Goal: Information Seeking & Learning: Learn about a topic

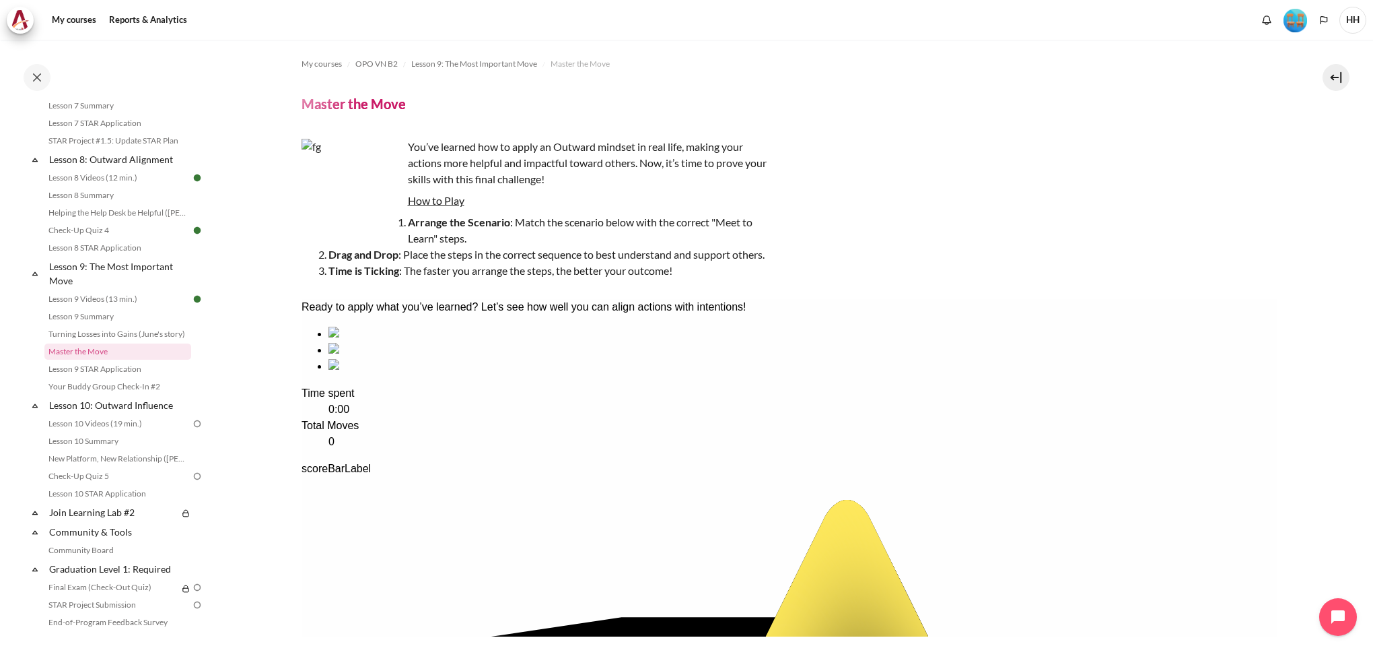
click at [512, 358] on div "sequencing item" at bounding box center [802, 350] width 949 height 16
click at [394, 342] on div "sequencing item" at bounding box center [802, 334] width 949 height 16
drag, startPoint x: 383, startPoint y: 419, endPoint x: 388, endPoint y: 415, distance: 7.2
click at [528, 358] on div "sequencing item" at bounding box center [802, 350] width 949 height 16
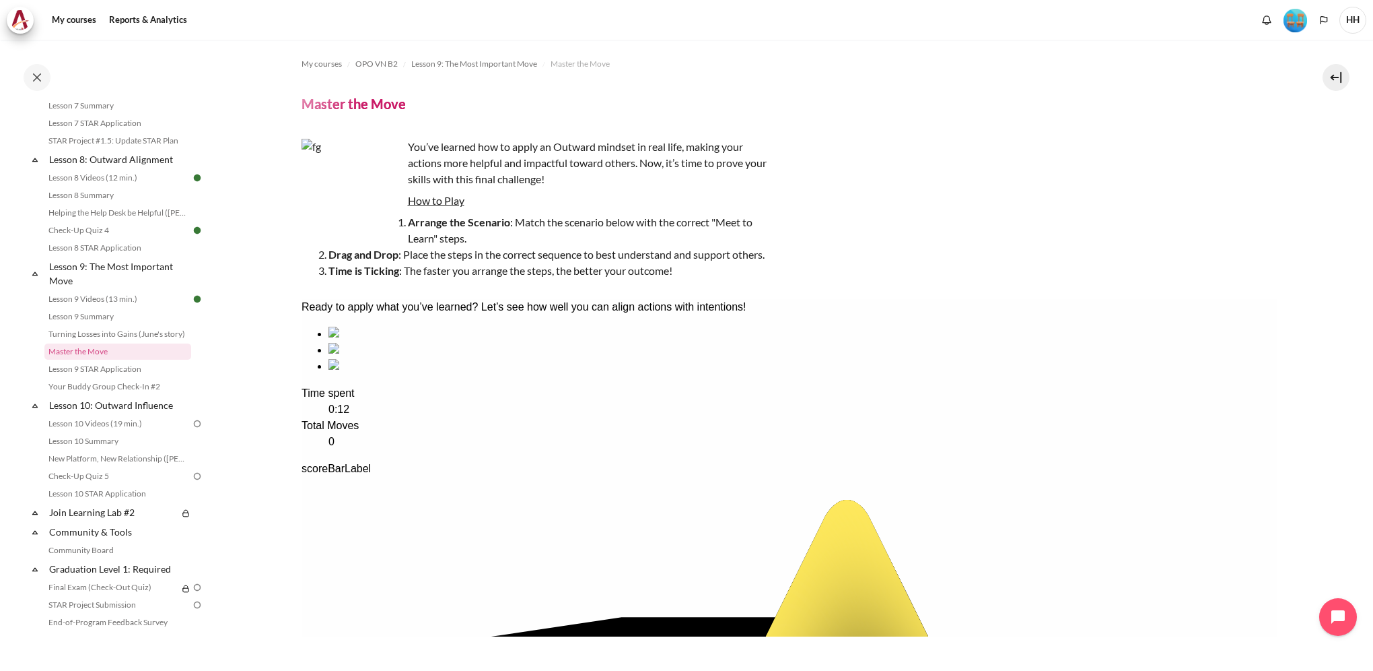
click at [525, 358] on div "sequencing item" at bounding box center [802, 350] width 949 height 16
click at [512, 358] on li "sequencing item" at bounding box center [802, 350] width 949 height 16
click at [397, 342] on div "sequencing item" at bounding box center [802, 334] width 949 height 16
click at [420, 342] on div "sequencing item" at bounding box center [802, 334] width 949 height 16
drag, startPoint x: 537, startPoint y: 431, endPoint x: 534, endPoint y: 453, distance: 22.4
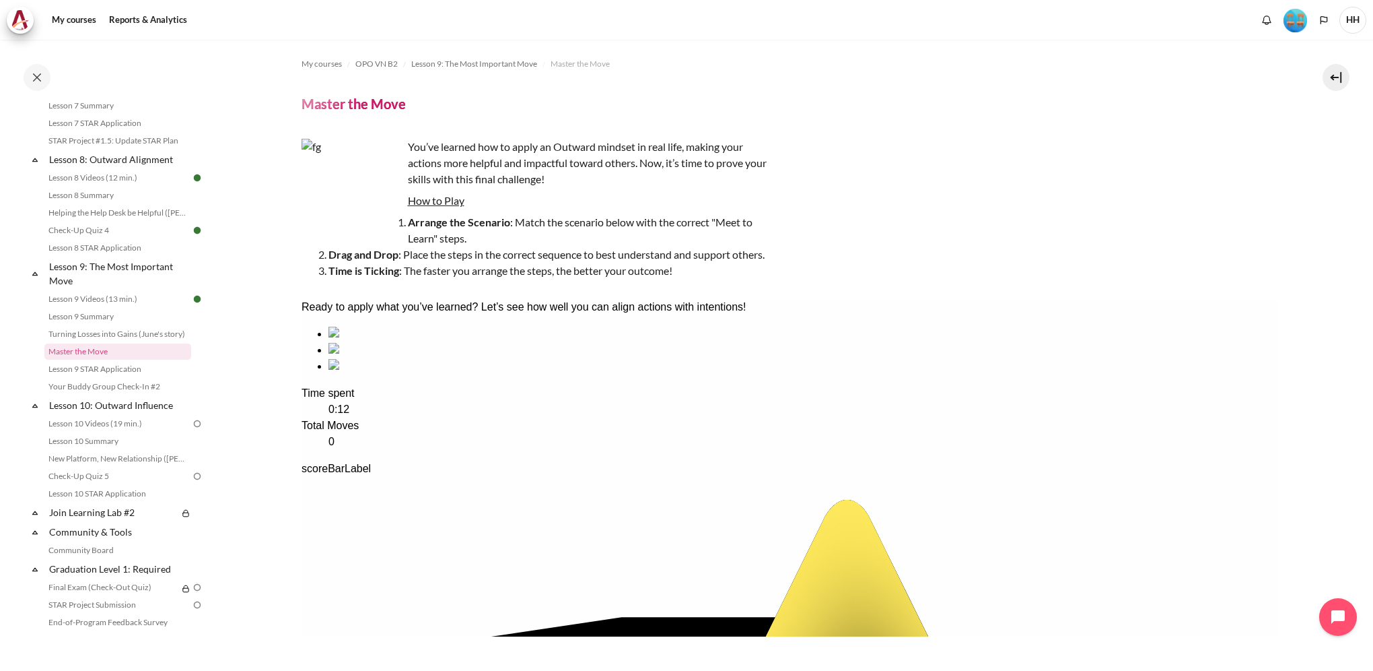
click at [534, 358] on div "sequencing item" at bounding box center [802, 350] width 949 height 16
click at [643, 374] on div "sequencing item" at bounding box center [802, 366] width 949 height 16
drag, startPoint x: 662, startPoint y: 434, endPoint x: 501, endPoint y: 428, distance: 161.7
drag, startPoint x: 522, startPoint y: 415, endPoint x: 646, endPoint y: 412, distance: 123.2
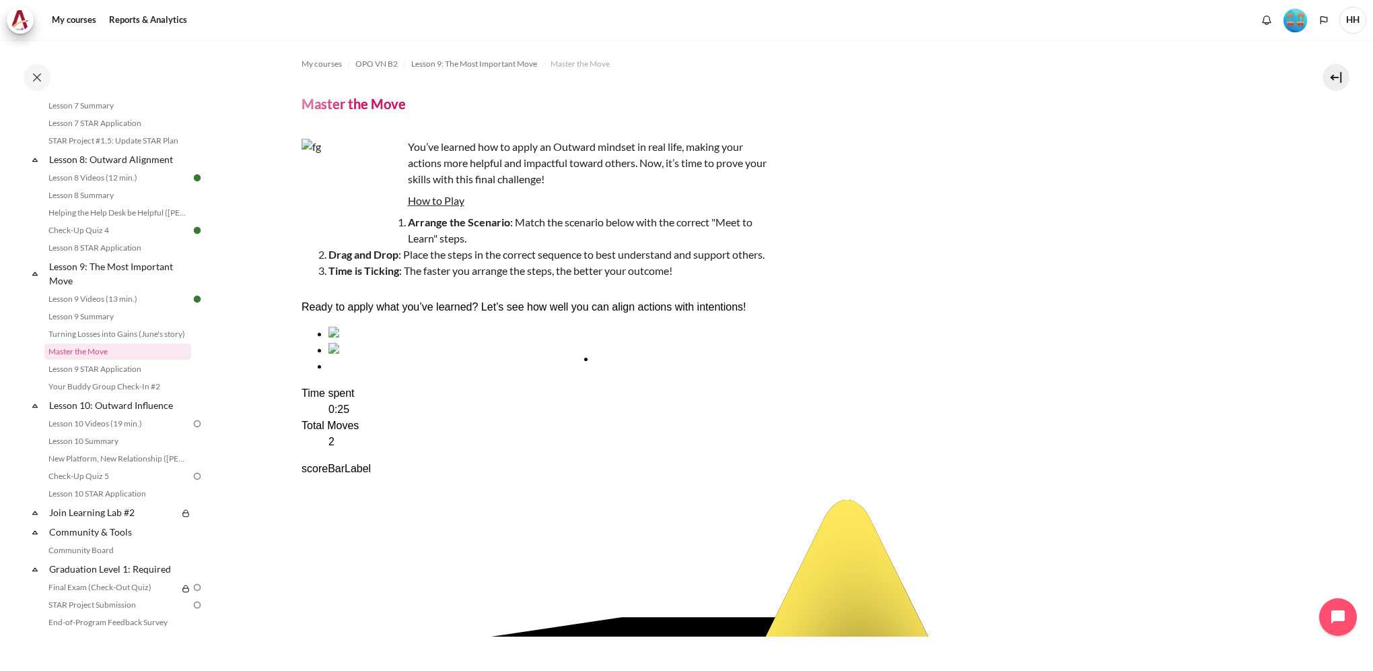
drag, startPoint x: 532, startPoint y: 407, endPoint x: 668, endPoint y: 409, distance: 136.7
click at [647, 374] on div "sequencing item" at bounding box center [802, 366] width 949 height 16
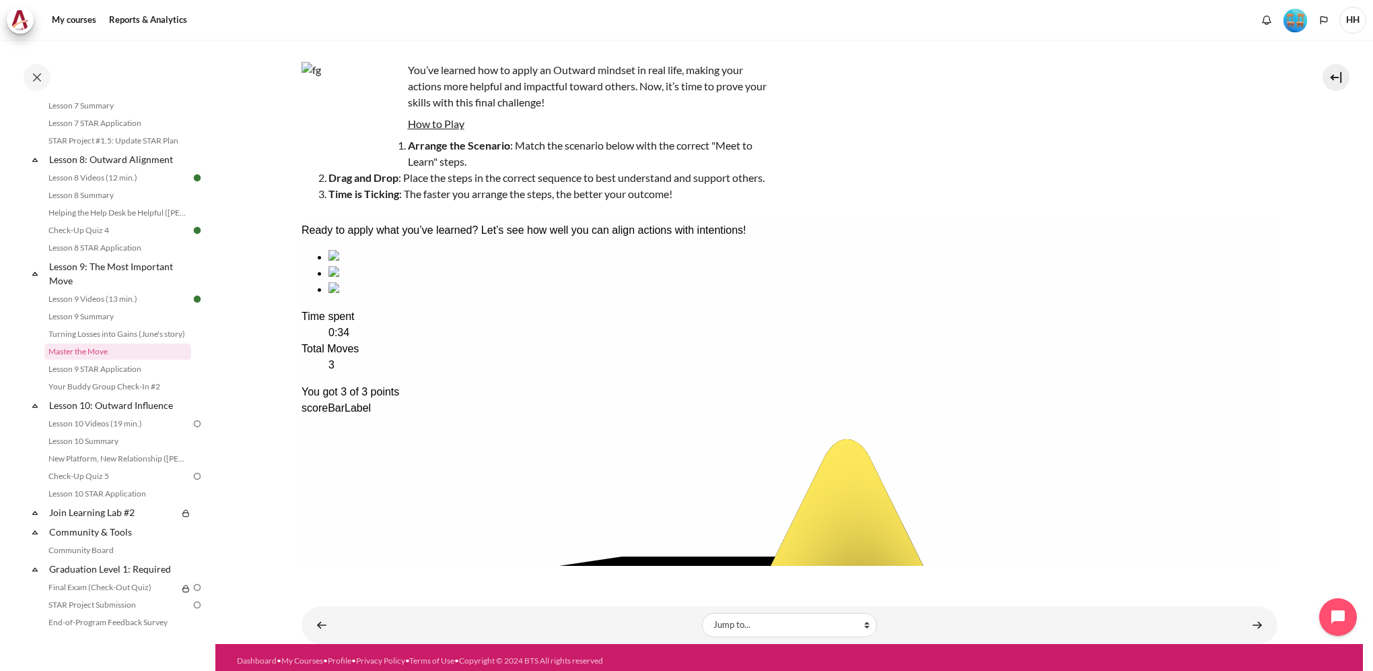
scroll to position [83, 0]
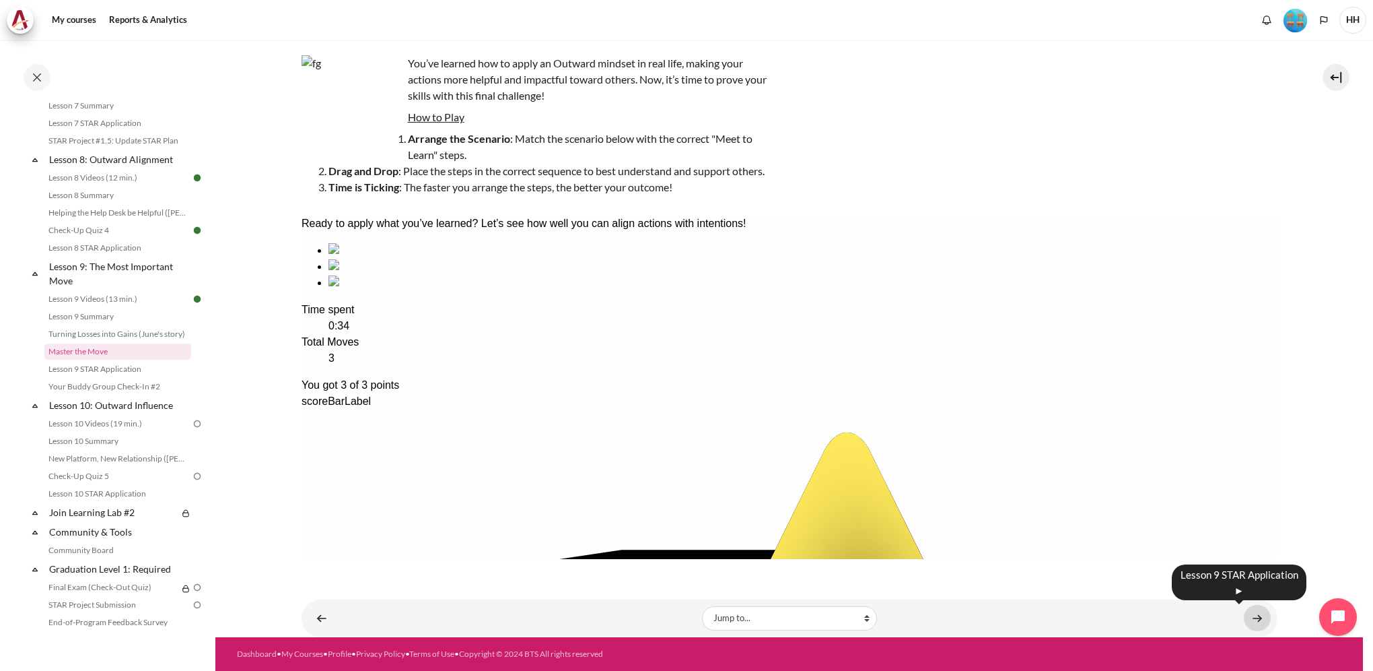
click at [1249, 617] on link "Content" at bounding box center [1257, 618] width 27 height 26
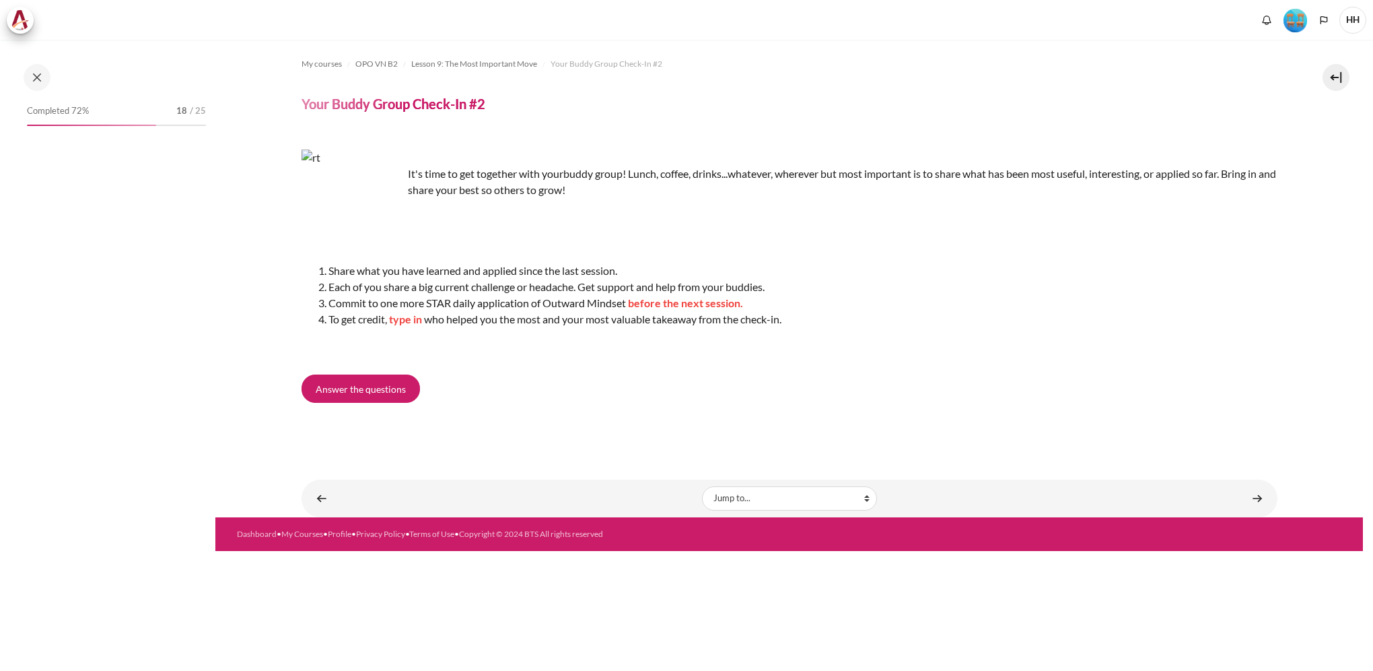
scroll to position [1020, 0]
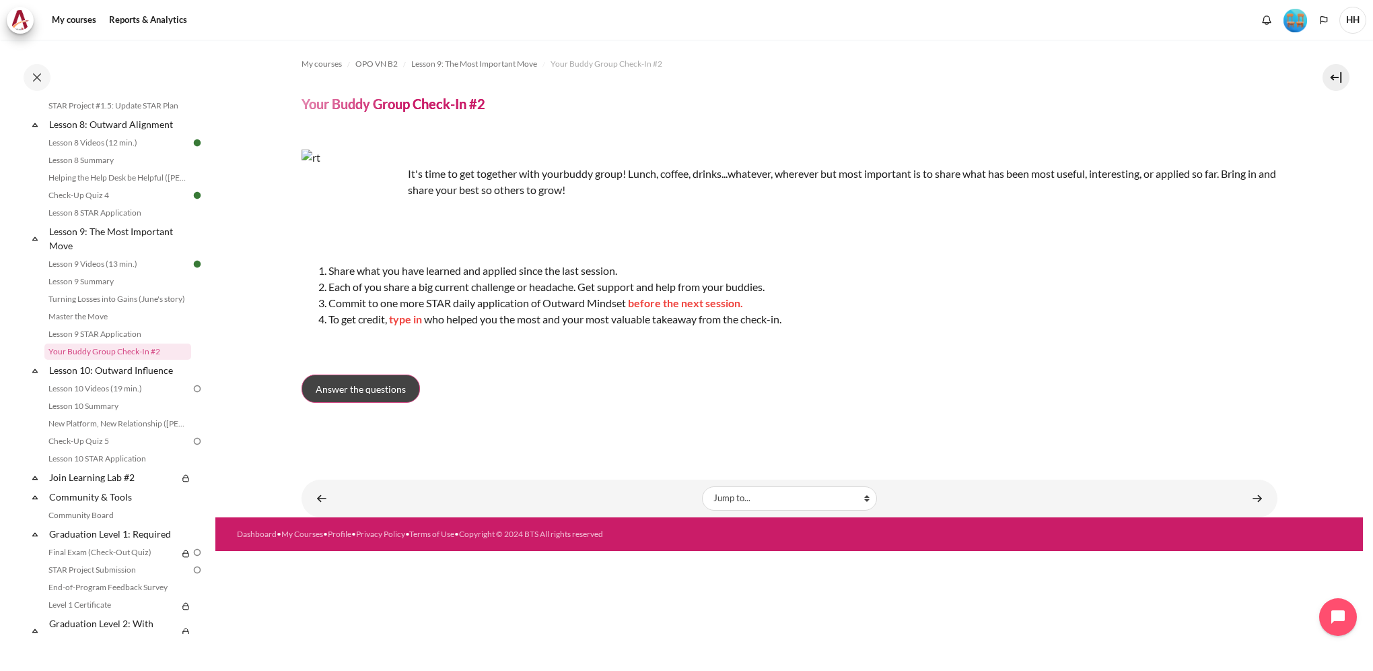
click at [388, 395] on span "Answer the questions" at bounding box center [361, 389] width 90 height 14
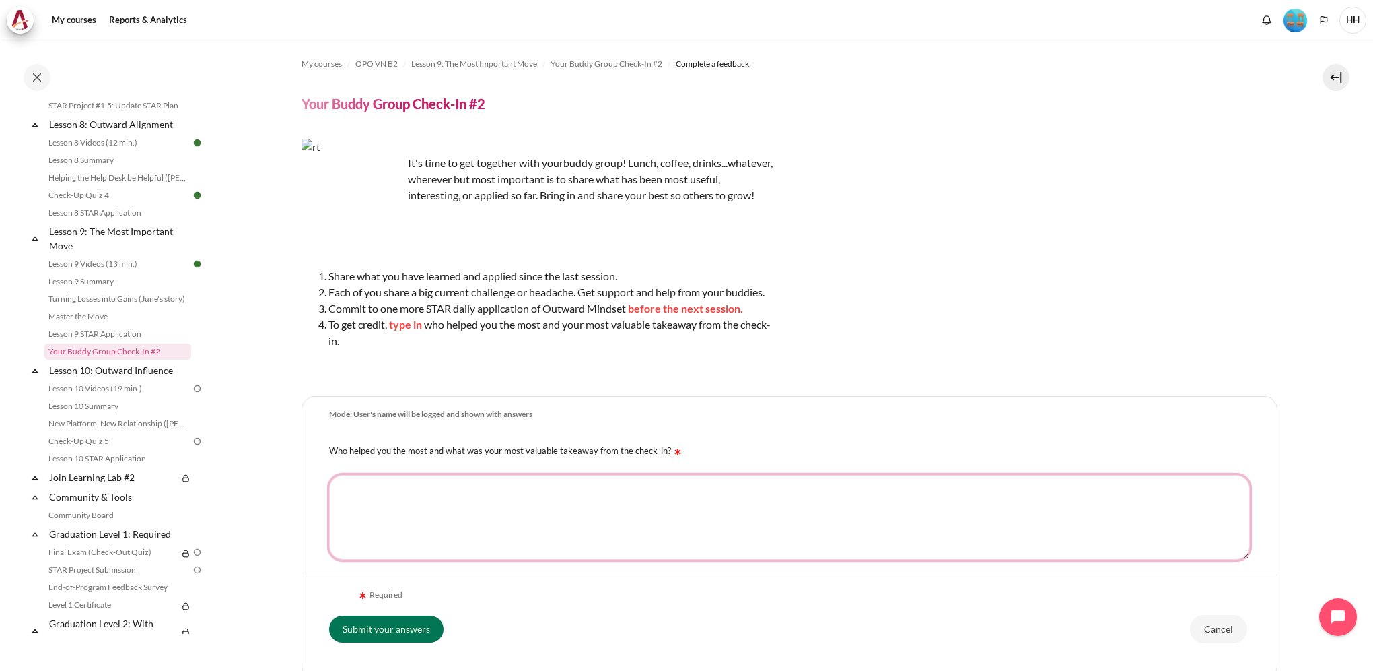
click at [468, 518] on textarea "Who helped you the most and what was your most valuable takeaway from the check…" at bounding box center [789, 517] width 921 height 85
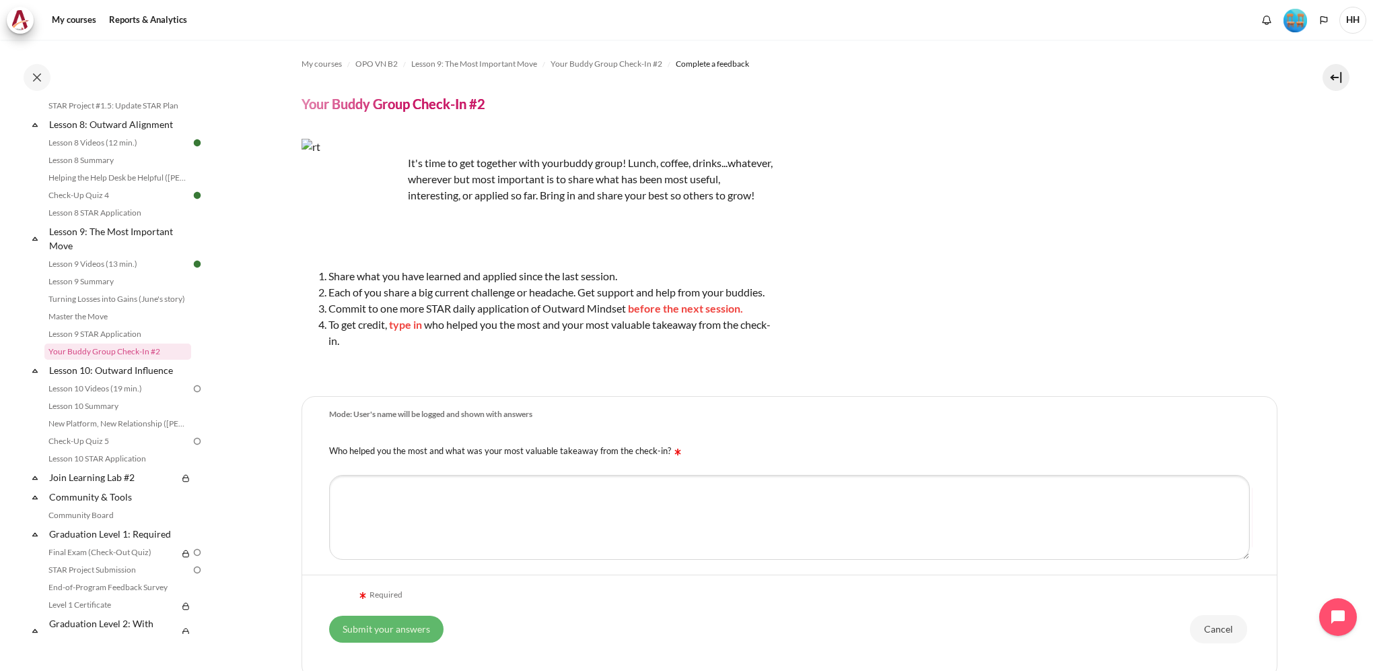
click at [413, 627] on input "Submit your answers" at bounding box center [386, 628] width 114 height 27
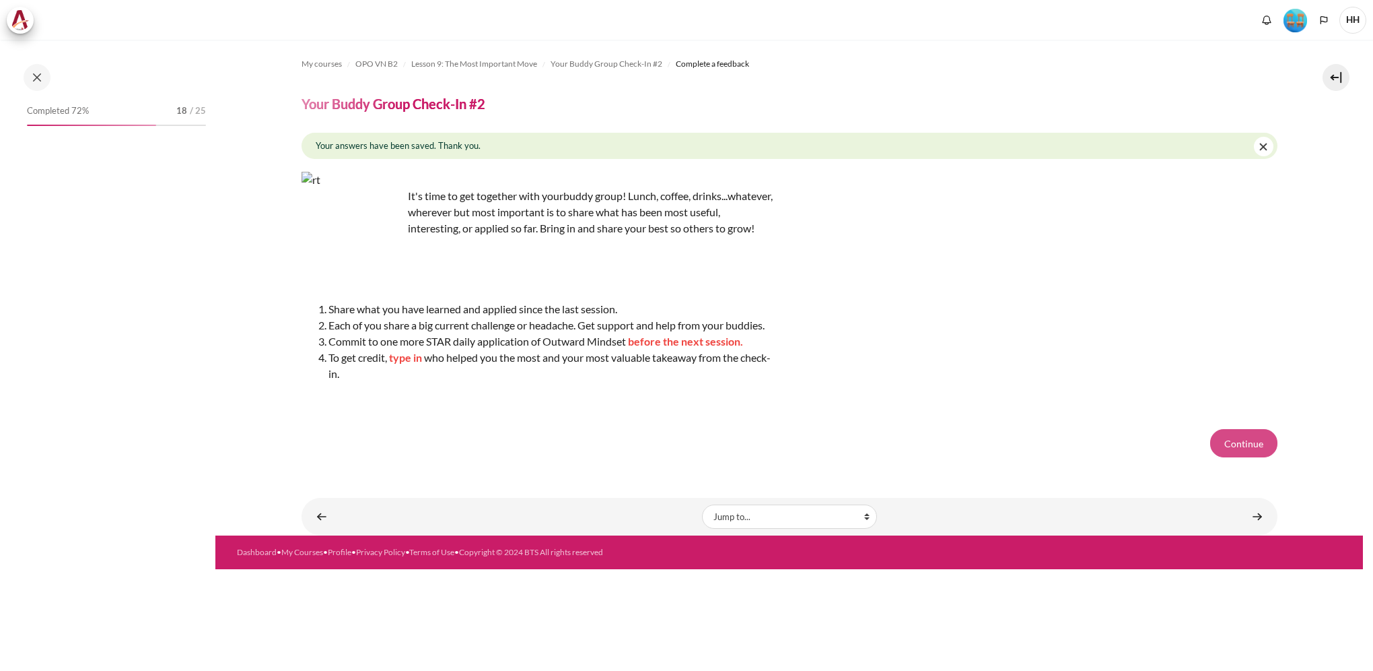
click at [1245, 457] on button "Continue" at bounding box center [1243, 443] width 67 height 28
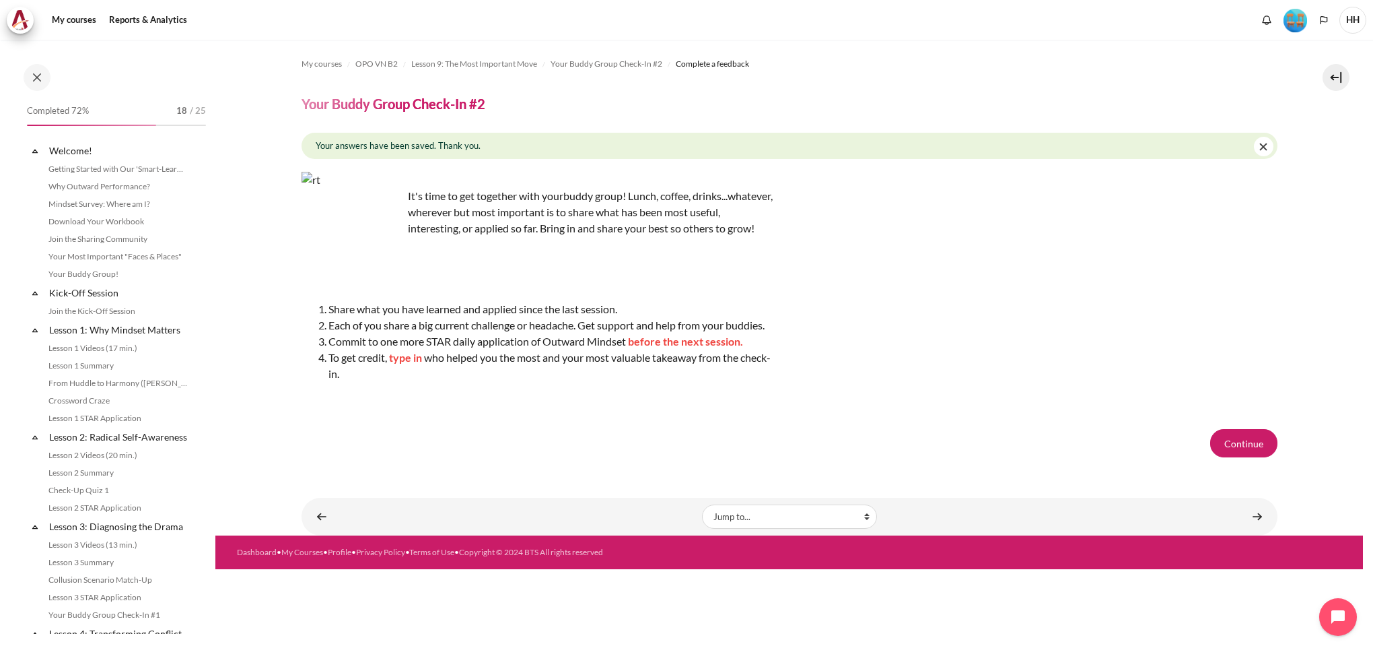
scroll to position [1020, 0]
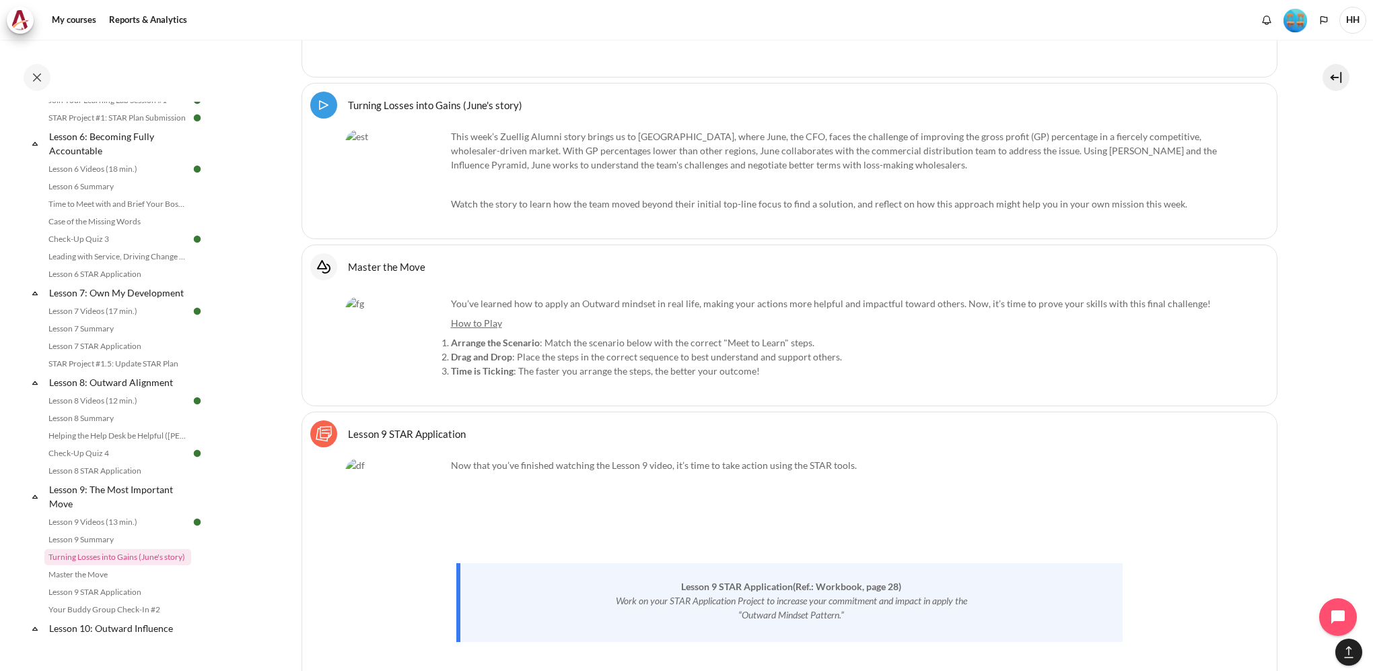
scroll to position [13503, 0]
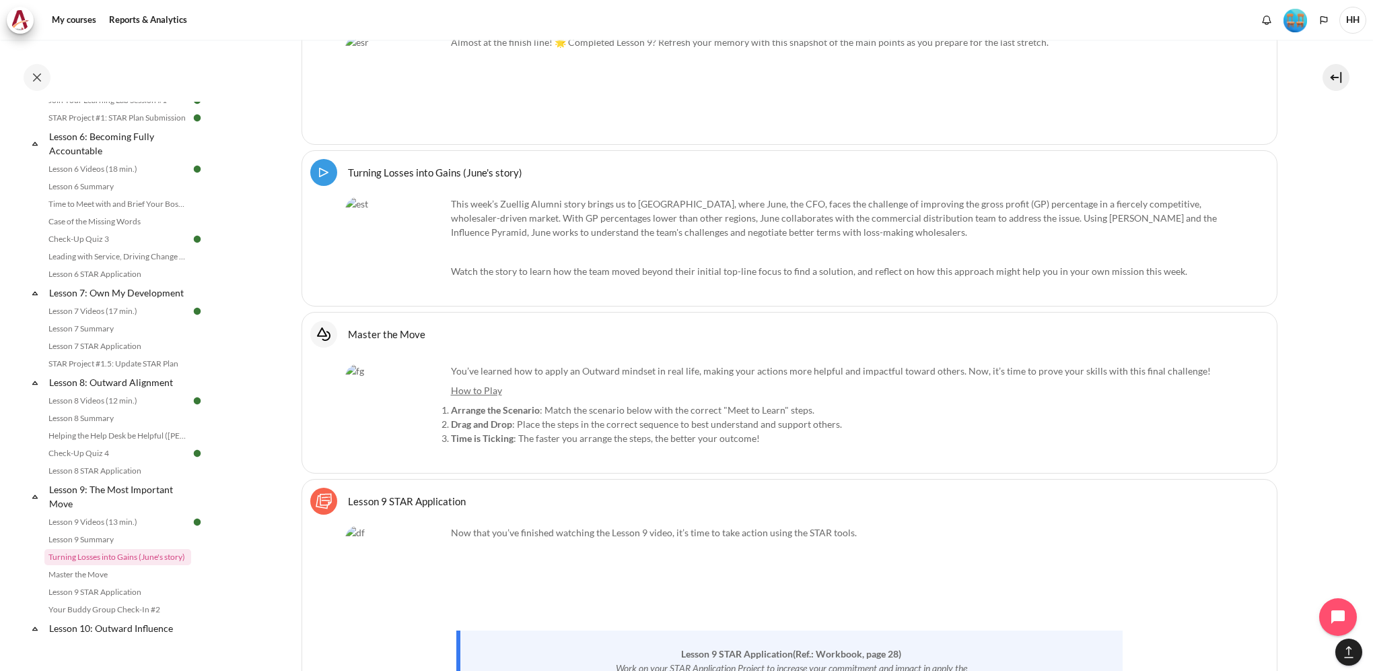
click at [348, 166] on link "Turning Losses into Gains (June's story) Video Time" at bounding box center [435, 172] width 174 height 13
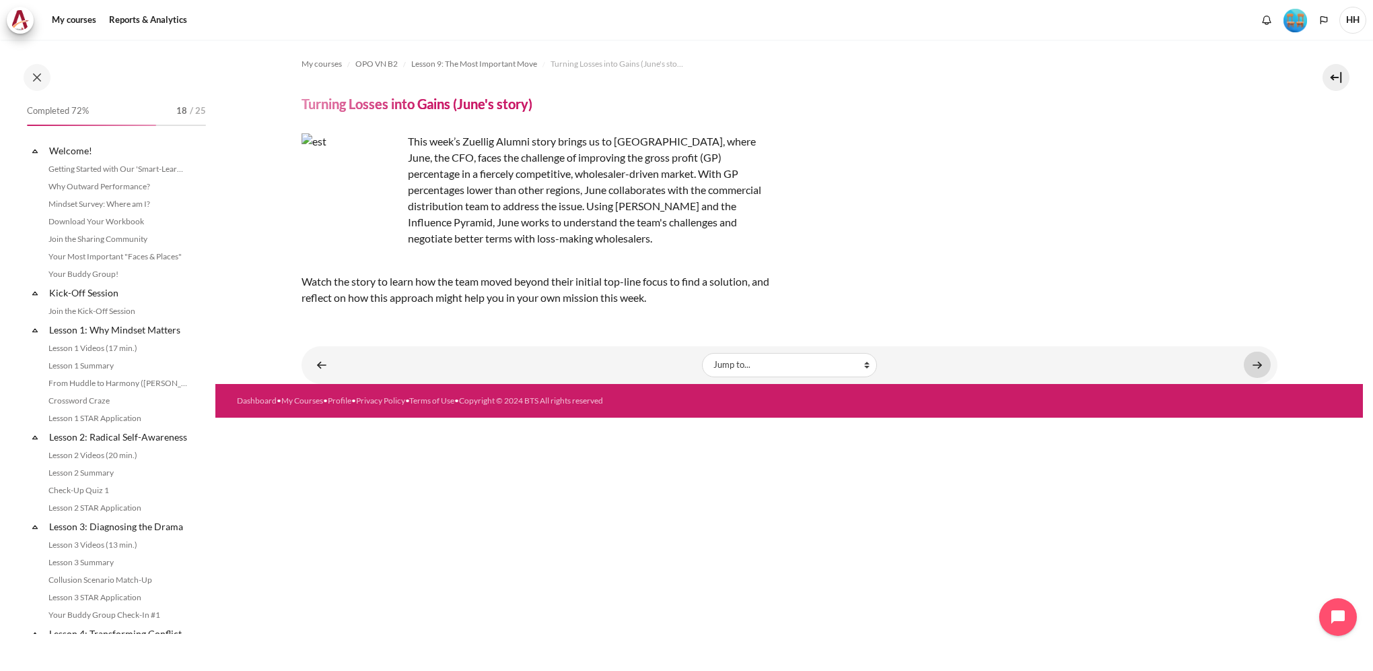
scroll to position [967, 0]
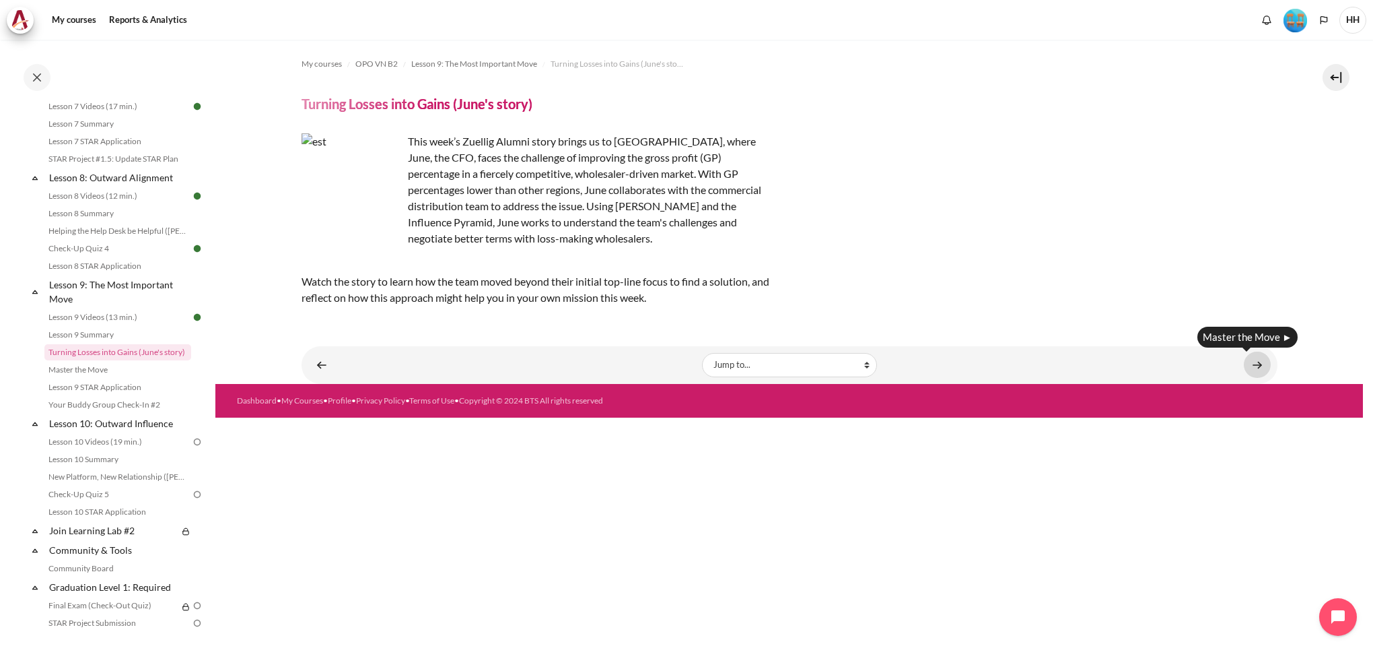
click at [1261, 366] on link "Content" at bounding box center [1257, 364] width 27 height 26
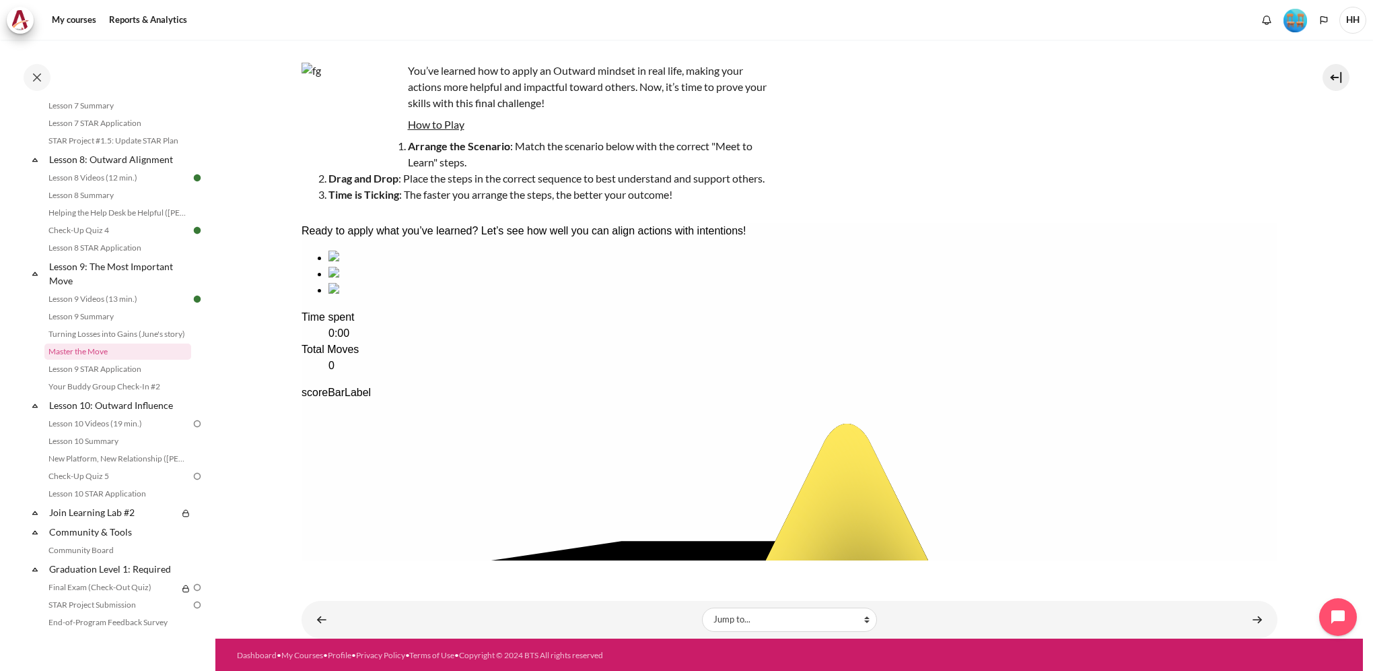
scroll to position [77, 0]
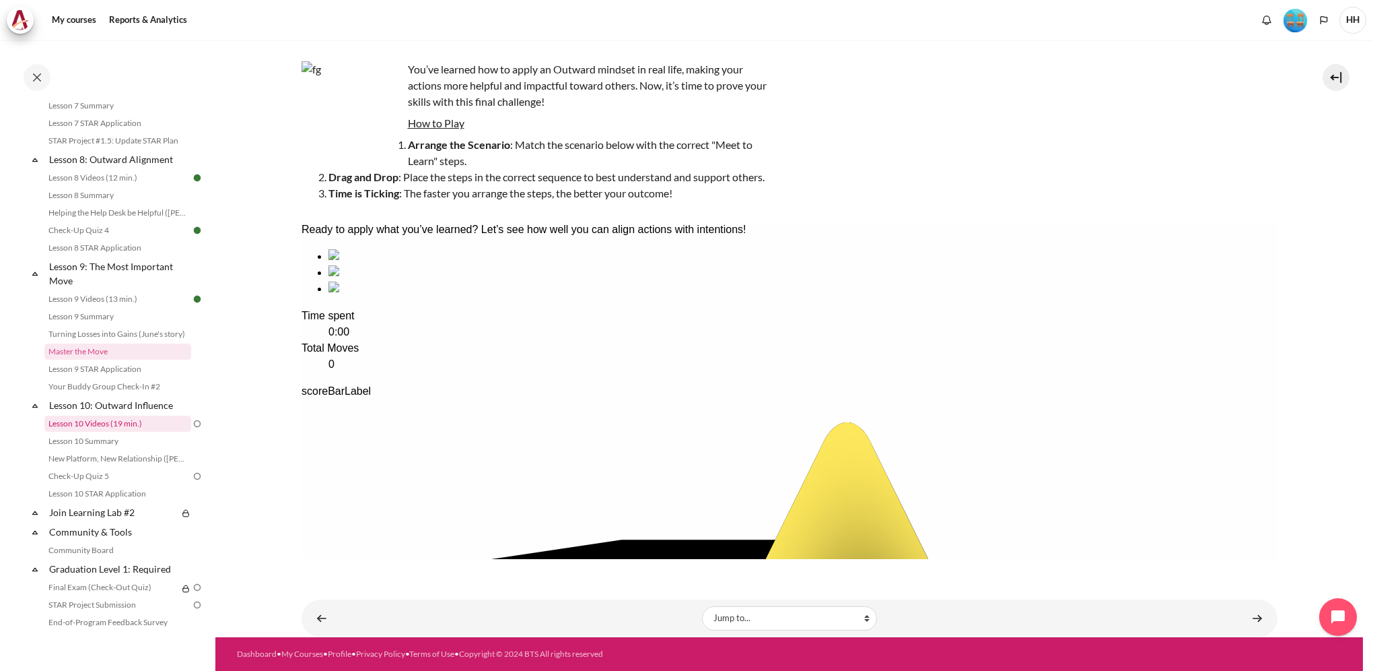
click at [127, 432] on link "Lesson 10 Videos (19 min.)" at bounding box center [117, 423] width 147 height 16
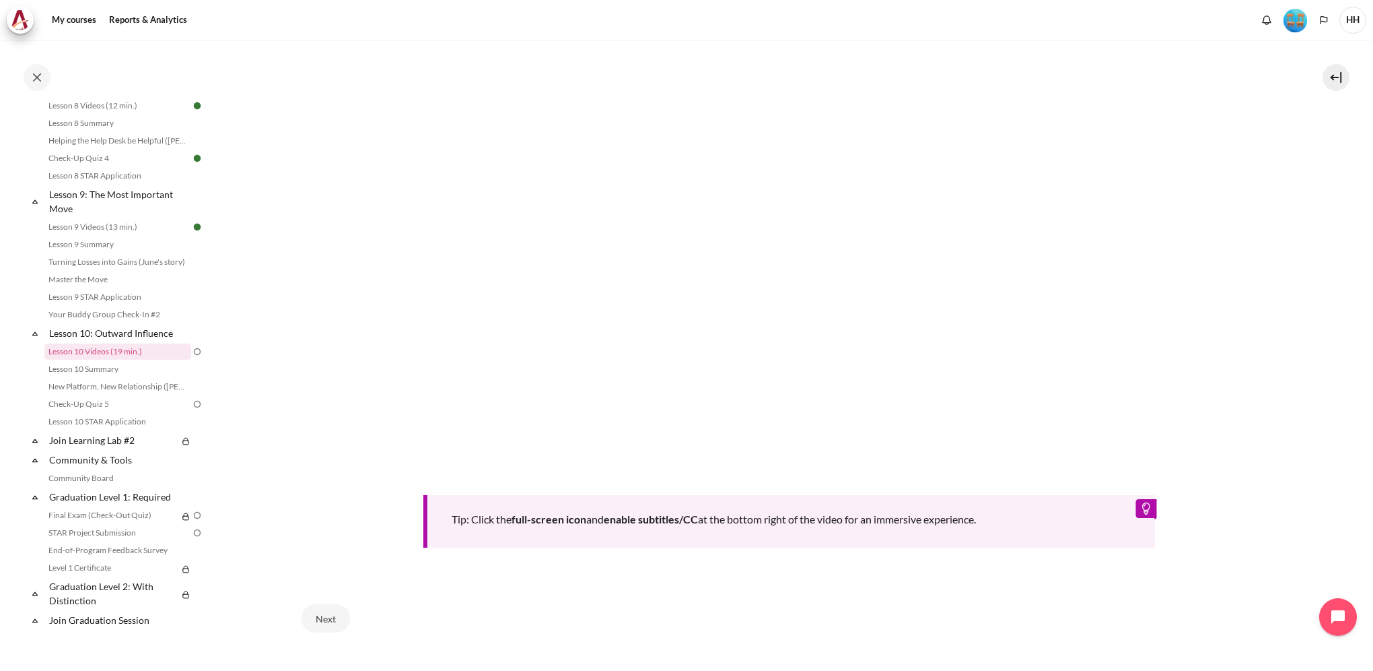
scroll to position [568, 0]
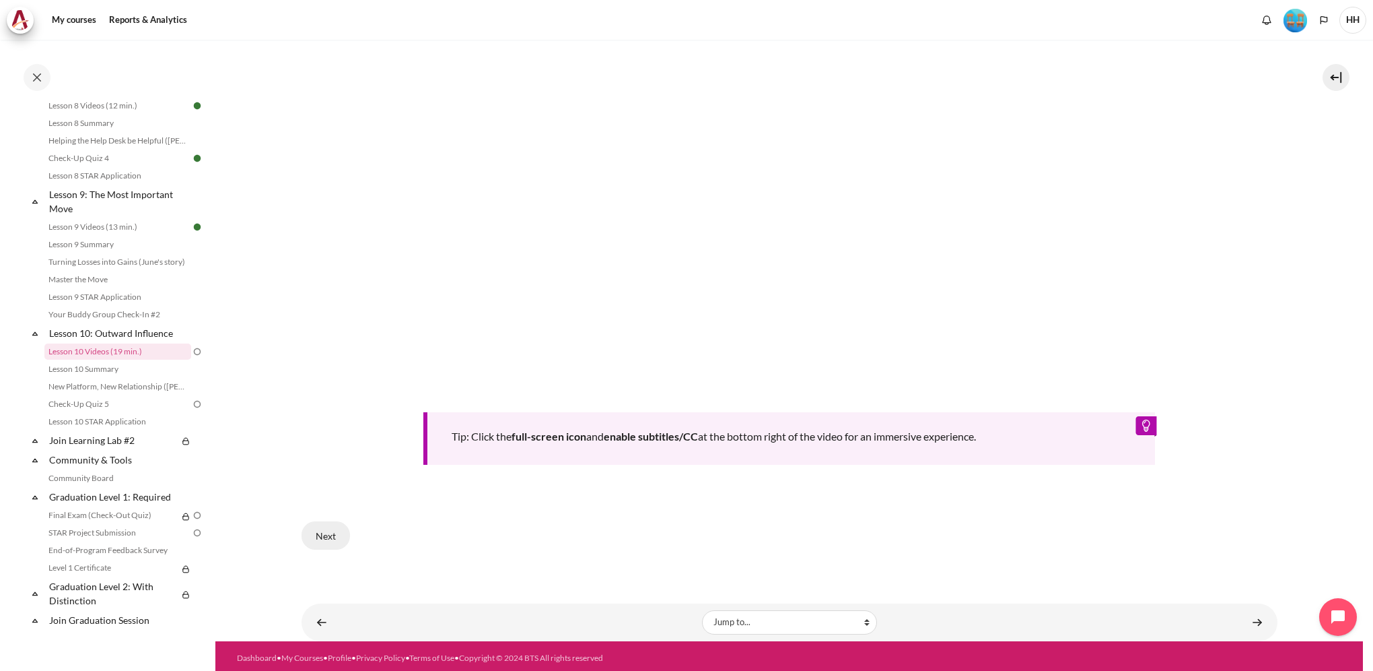
click at [324, 531] on button "Next" at bounding box center [326, 535] width 48 height 28
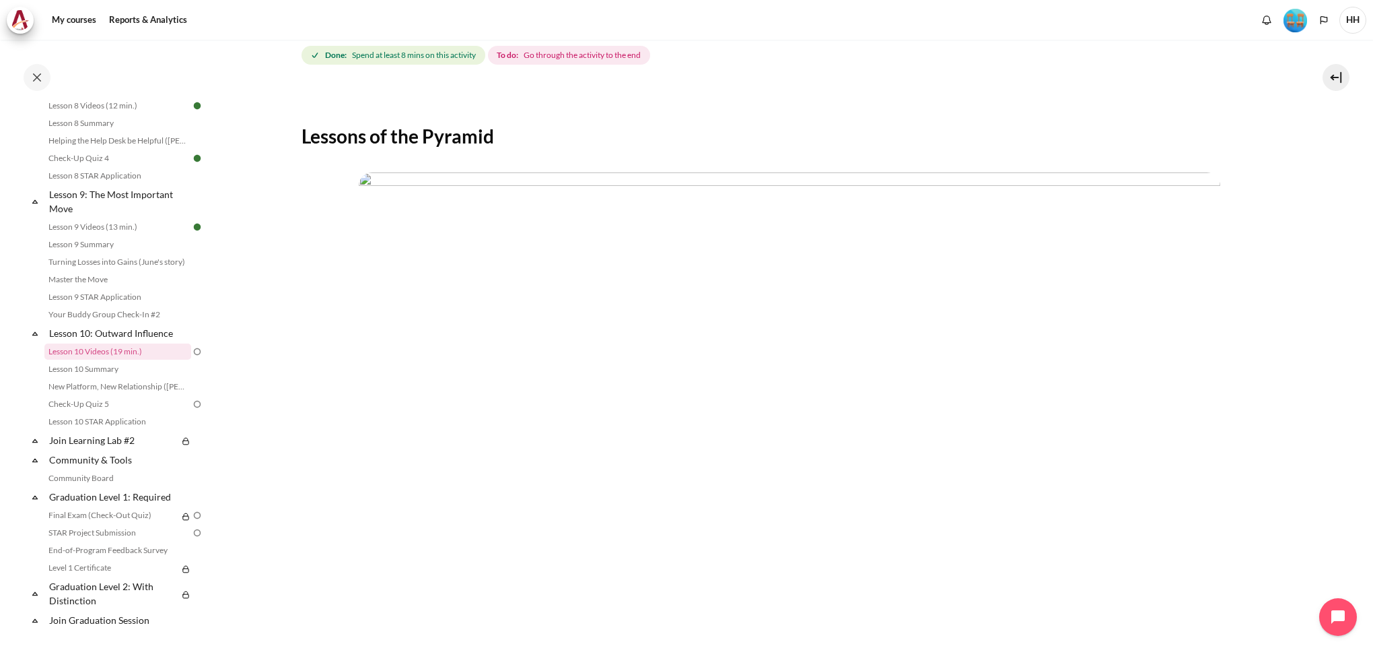
scroll to position [368, 0]
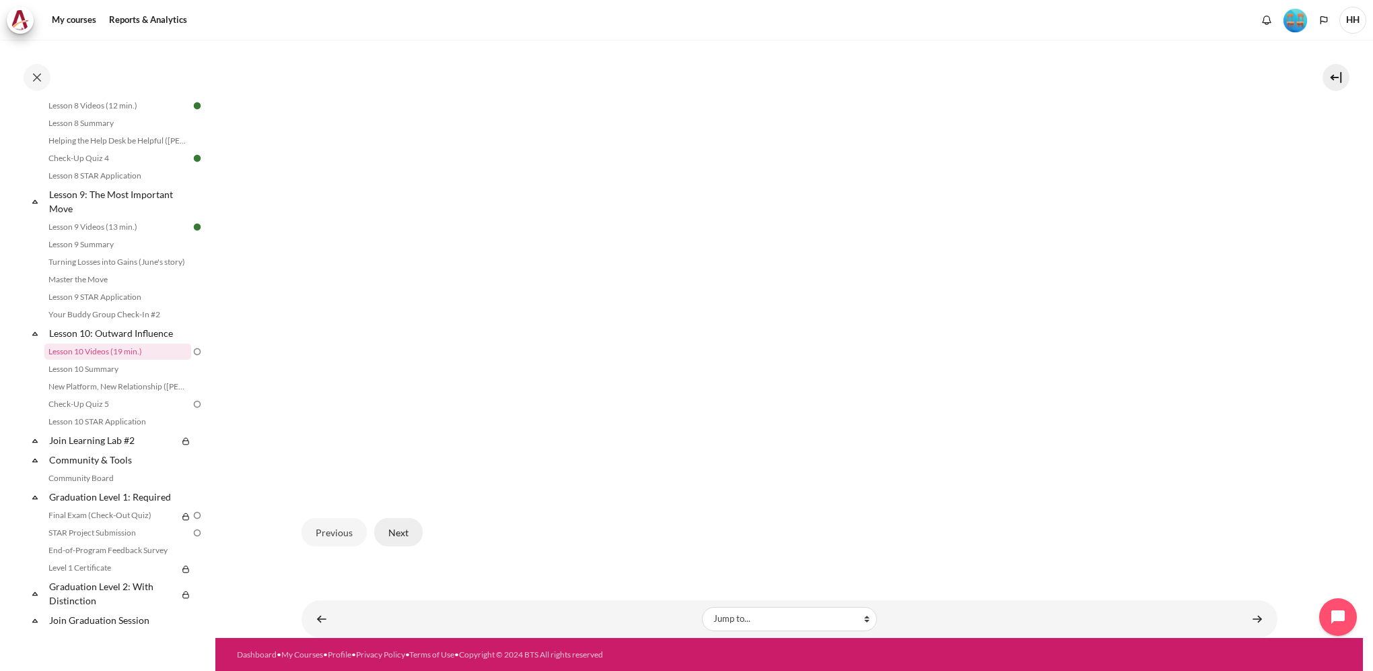
click at [397, 529] on button "Next" at bounding box center [398, 532] width 48 height 28
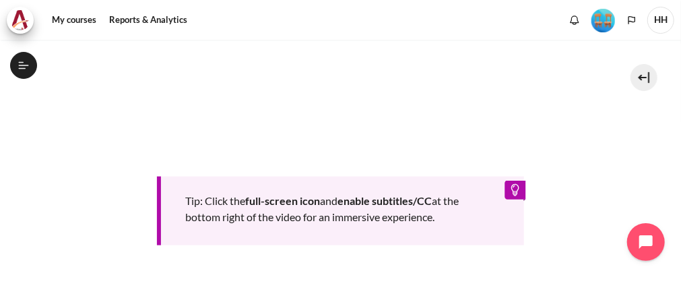
scroll to position [673, 0]
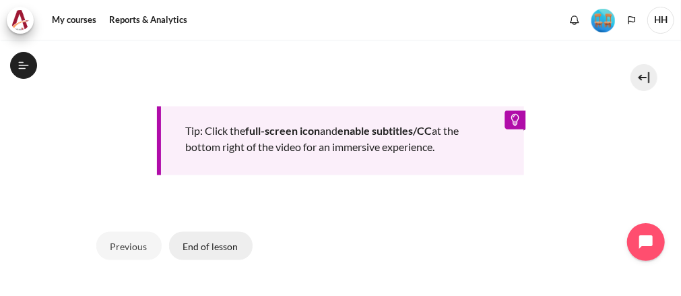
click at [221, 239] on button "End of lesson" at bounding box center [210, 246] width 83 height 28
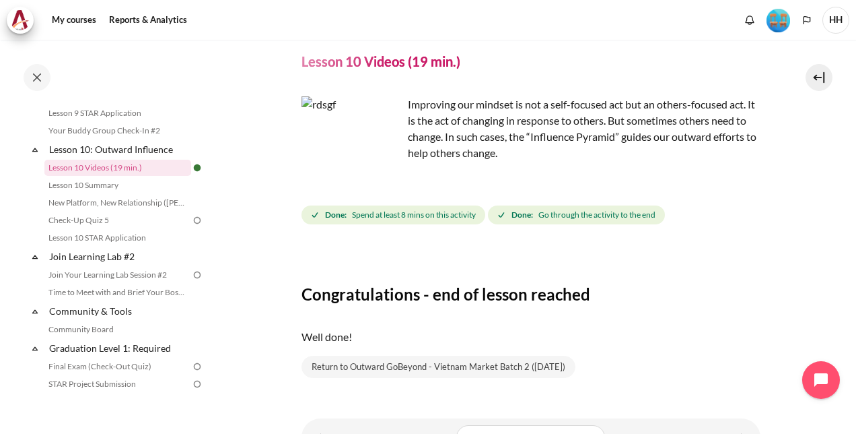
scroll to position [110, 0]
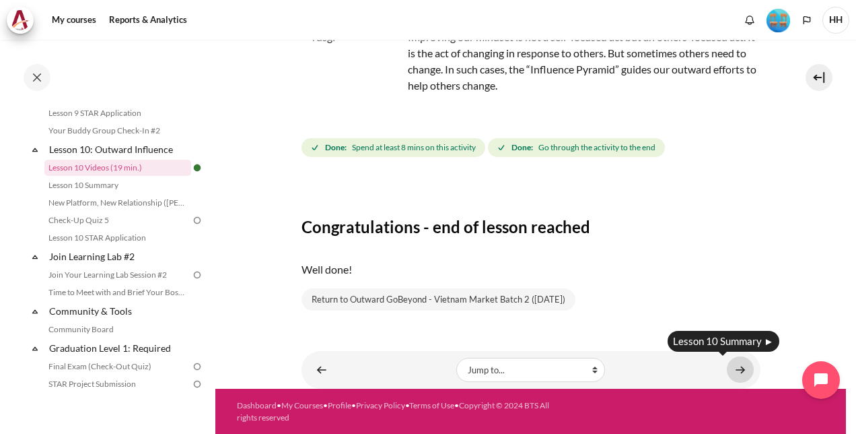
click at [731, 368] on link "Content" at bounding box center [740, 369] width 27 height 26
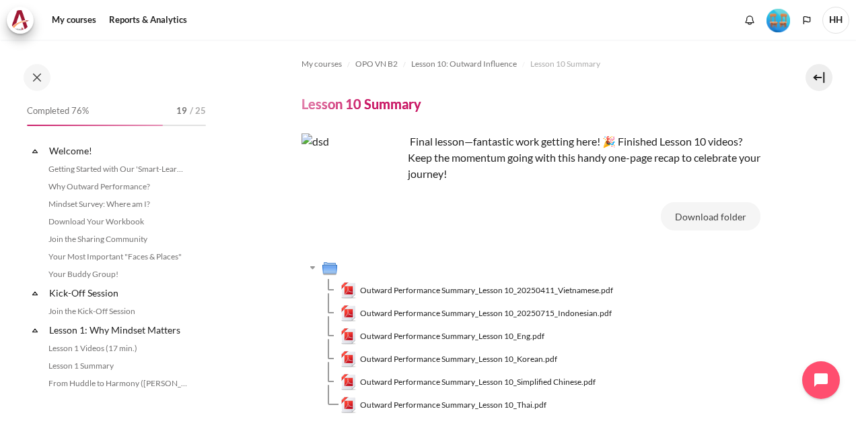
scroll to position [1191, 0]
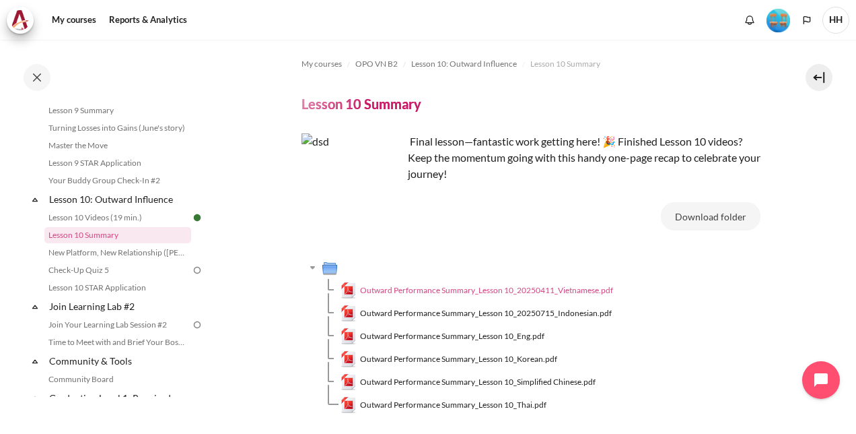
click at [588, 292] on span "Outward Performance Summary_Lesson 10_20250411_Vietnamese.pdf" at bounding box center [486, 290] width 253 height 12
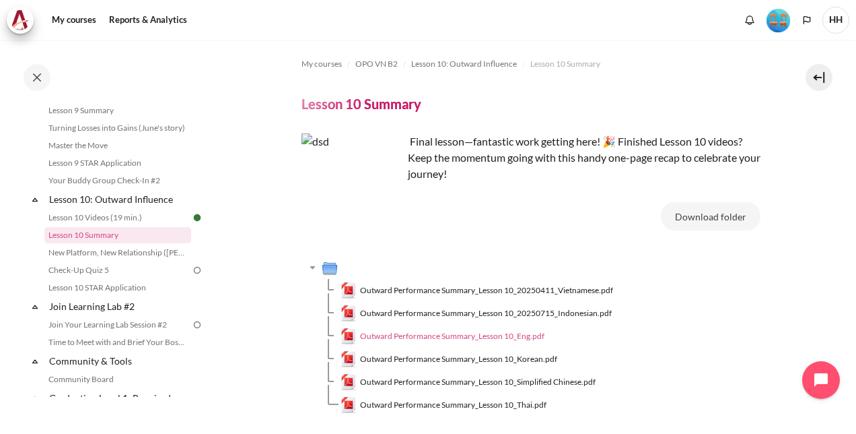
click at [512, 337] on span "Outward Performance Summary_Lesson 10_Eng.pdf" at bounding box center [452, 336] width 184 height 12
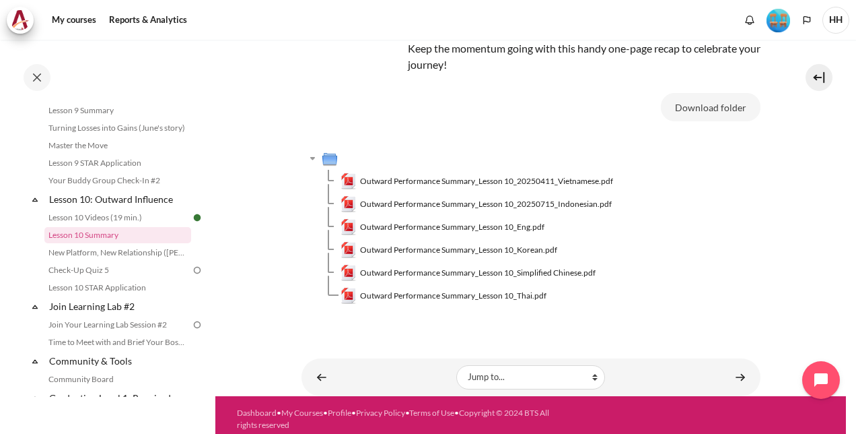
scroll to position [116, 0]
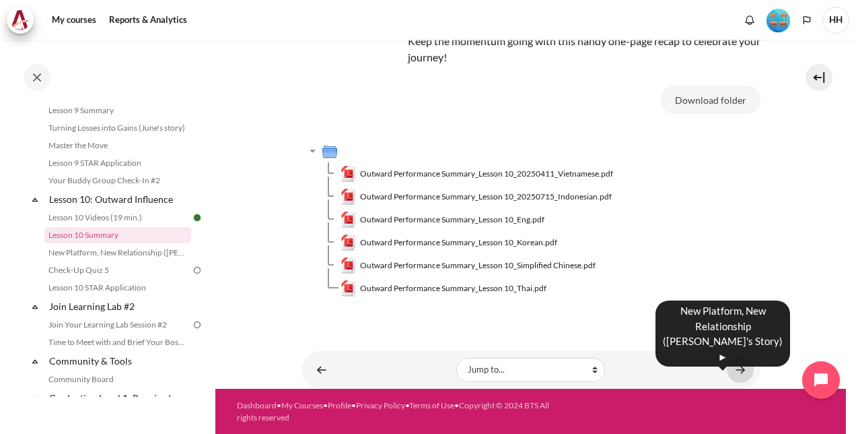
click at [732, 368] on link "Content" at bounding box center [740, 369] width 27 height 26
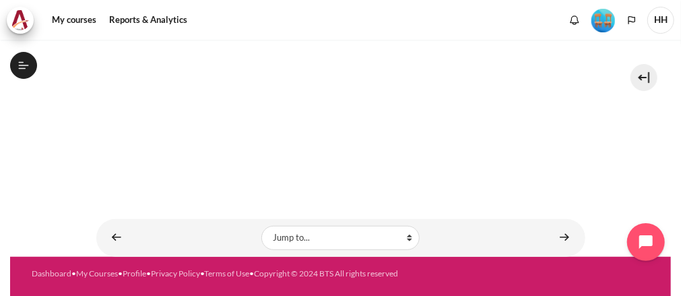
scroll to position [337, 0]
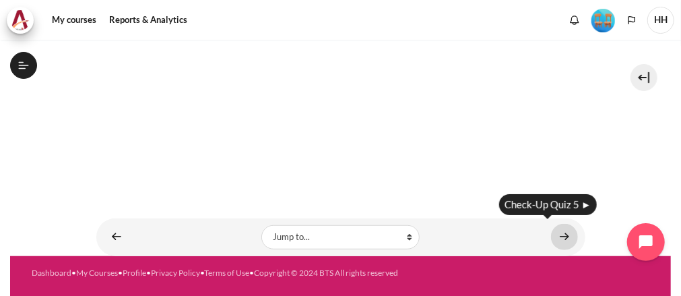
click at [559, 232] on link "Content" at bounding box center [564, 237] width 27 height 26
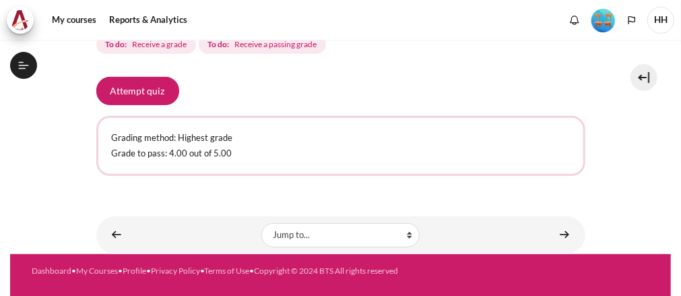
scroll to position [219, 0]
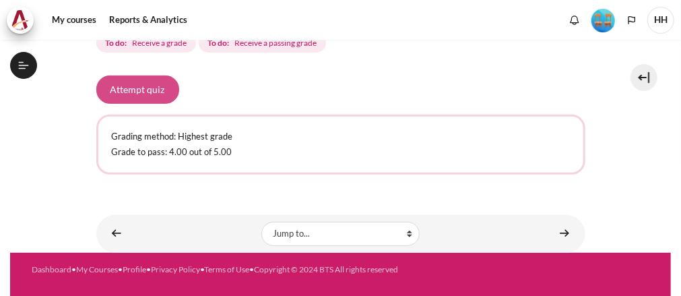
click at [144, 89] on button "Attempt quiz" at bounding box center [137, 89] width 83 height 28
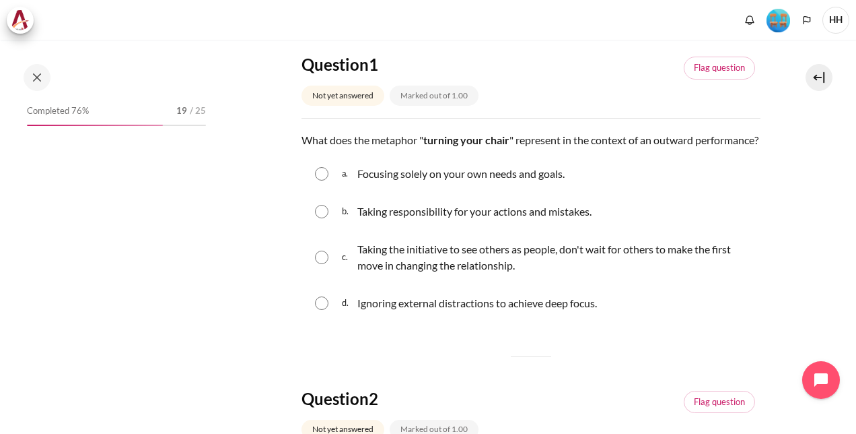
scroll to position [1226, 0]
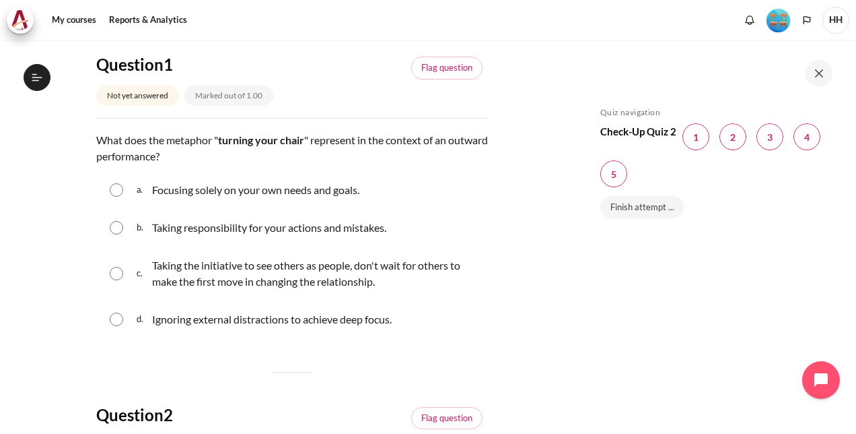
drag, startPoint x: 120, startPoint y: 269, endPoint x: 131, endPoint y: 267, distance: 11.5
click at [120, 269] on input "Content" at bounding box center [116, 273] width 13 height 13
radio input "true"
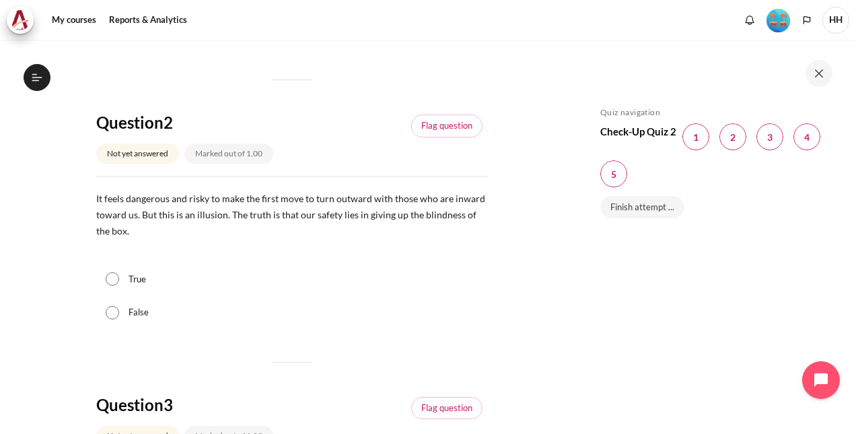
scroll to position [471, 0]
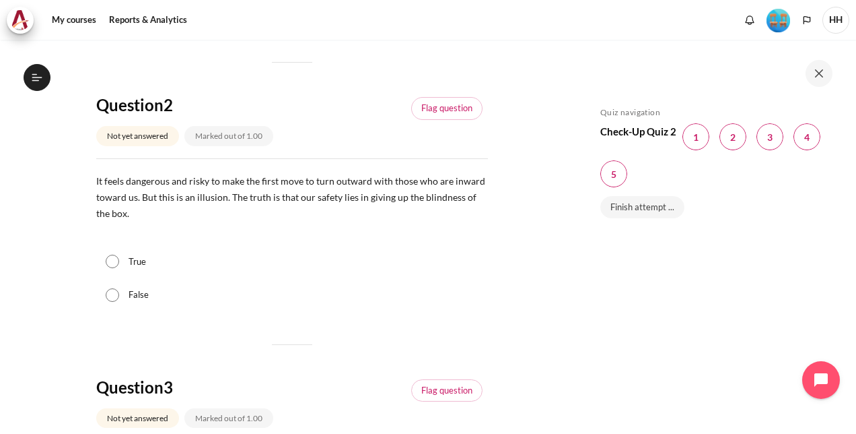
click at [110, 296] on input "False" at bounding box center [112, 294] width 13 height 13
radio input "true"
click at [117, 261] on input "True" at bounding box center [112, 260] width 13 height 13
radio input "true"
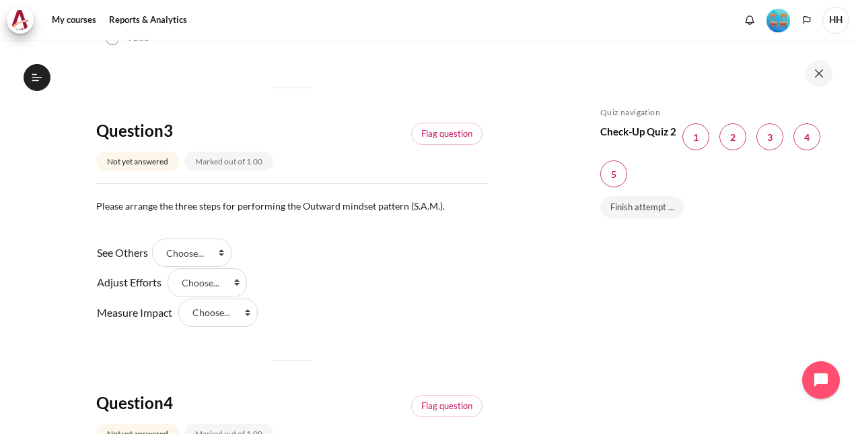
scroll to position [741, 0]
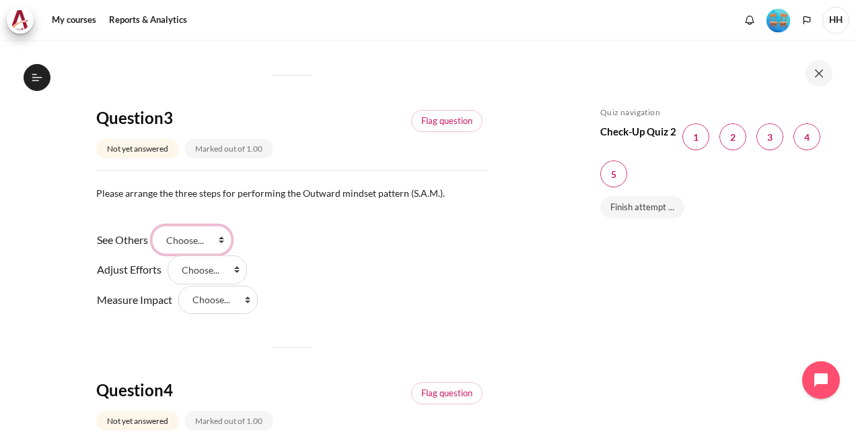
click at [203, 242] on select "Choose... Step 2 Step 1 Step 3" at bounding box center [191, 240] width 79 height 28
select select "2"
click at [157, 226] on select "Choose... Step 2 Step 1 Step 3" at bounding box center [191, 240] width 79 height 28
click at [213, 266] on select "Choose... Step 2 Step 1 Step 3" at bounding box center [207, 269] width 79 height 28
select select "1"
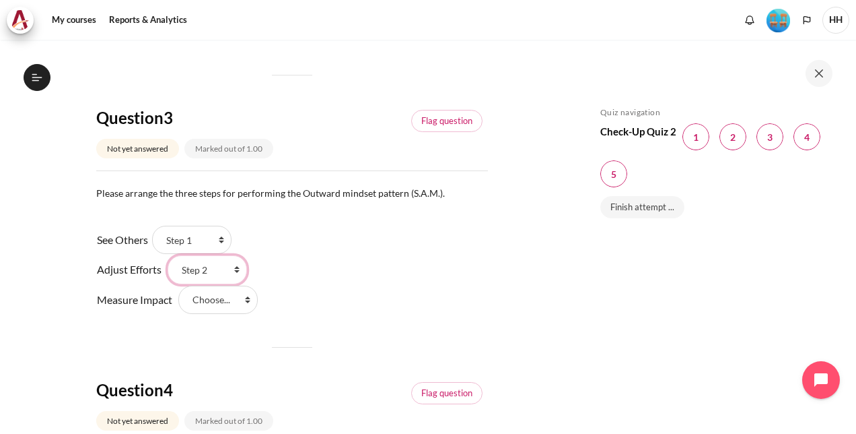
click at [168, 255] on select "Choose... Step 2 Step 1 Step 3" at bounding box center [207, 269] width 79 height 28
click at [218, 300] on select "Choose... Step 2 Step 1 Step 3" at bounding box center [217, 299] width 79 height 28
select select "3"
click at [178, 285] on select "Choose... Step 2 Step 1 Step 3" at bounding box center [217, 299] width 79 height 28
click at [374, 324] on div "Question 1 Not yet answered Marked out of 1.00 Flag question Question text What…" at bounding box center [292, 170] width 392 height 1444
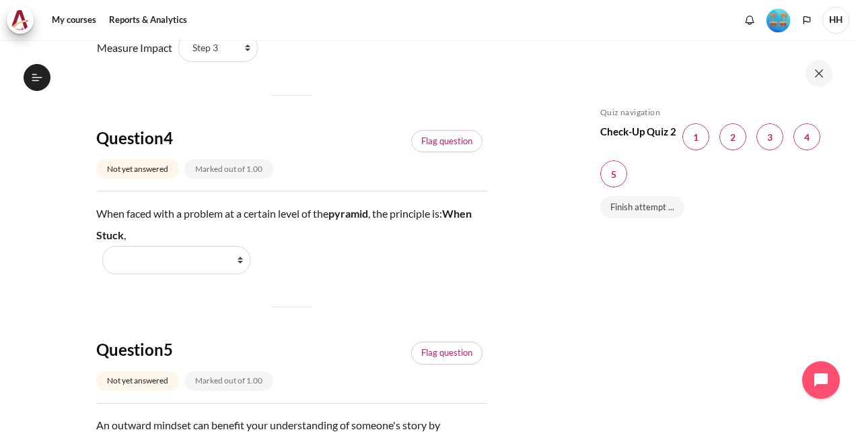
scroll to position [1010, 0]
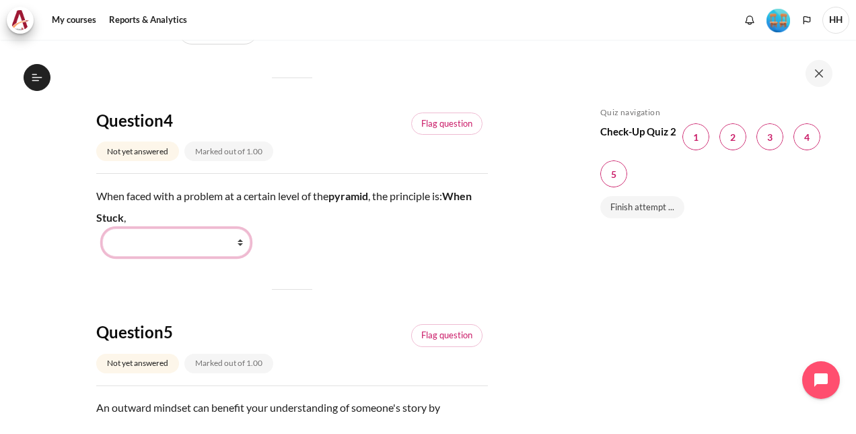
click at [207, 241] on select "Work Harder Go Higher Go Lower Stay Put" at bounding box center [176, 242] width 148 height 28
click at [343, 254] on div "When faced with a problem at a certain level of the pyramid , the principle is:…" at bounding box center [292, 220] width 392 height 71
click at [217, 248] on select "Work Harder Go Higher Go Lower Stay Put" at bounding box center [176, 242] width 148 height 28
click at [207, 250] on select "Work Harder Go Higher Go Lower Stay Put" at bounding box center [176, 242] width 148 height 28
select select "2"
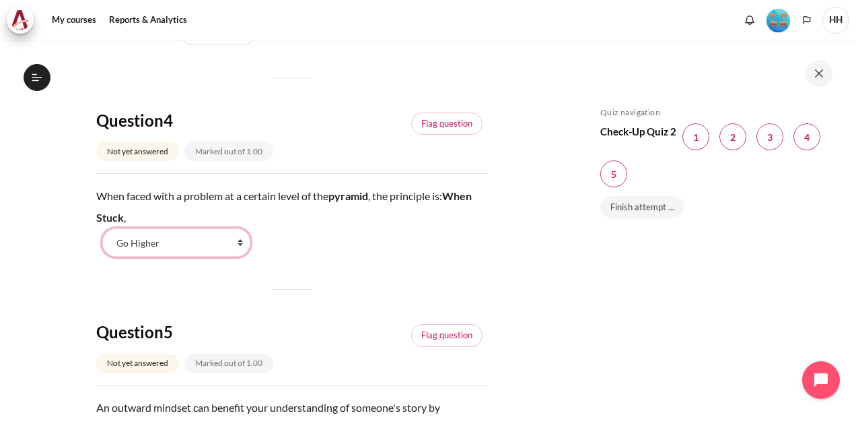
click at [102, 228] on select "Work Harder Go Higher Go Lower Stay Put" at bounding box center [176, 242] width 148 height 28
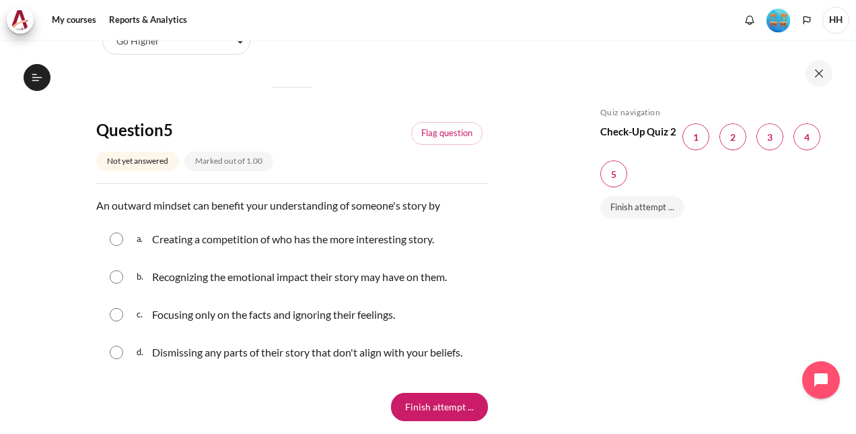
scroll to position [1320, 0]
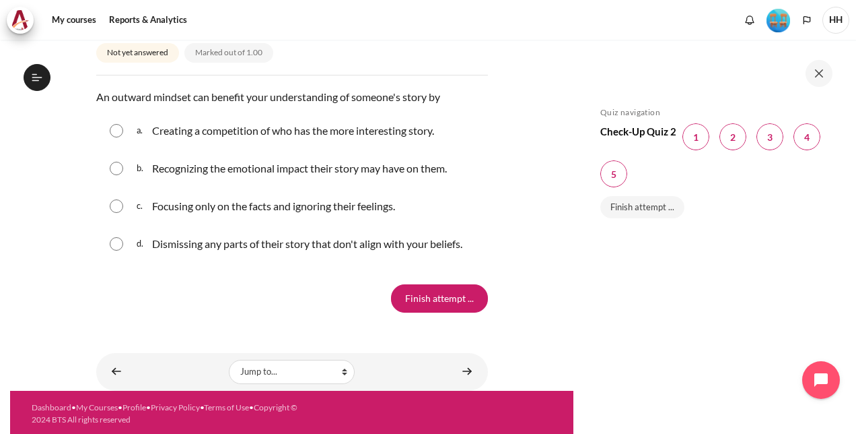
click at [120, 166] on input "Content" at bounding box center [116, 168] width 13 height 13
radio input "true"
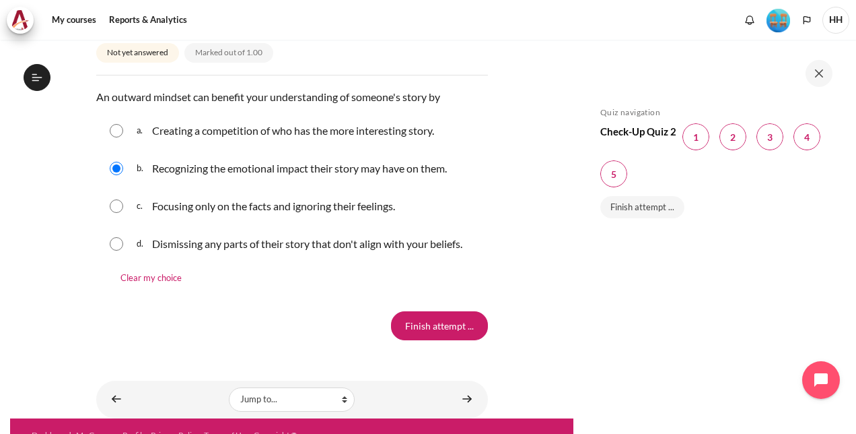
scroll to position [1348, 0]
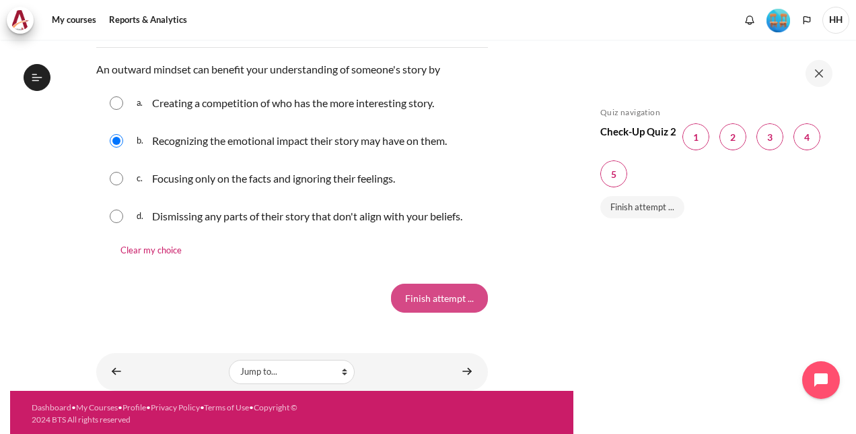
click at [436, 298] on input "Finish attempt ..." at bounding box center [439, 297] width 97 height 28
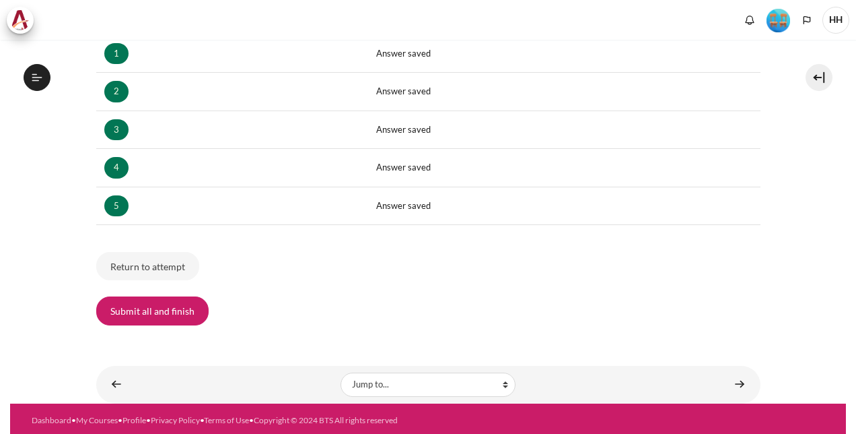
scroll to position [1226, 0]
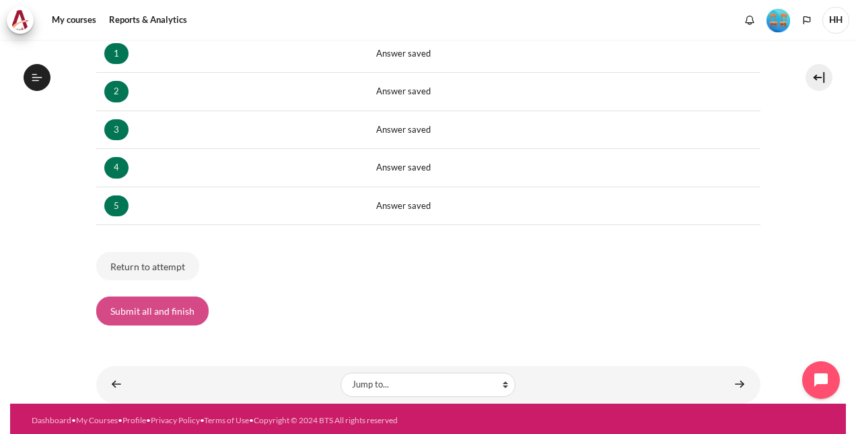
click at [176, 309] on button "Submit all and finish" at bounding box center [152, 310] width 112 height 28
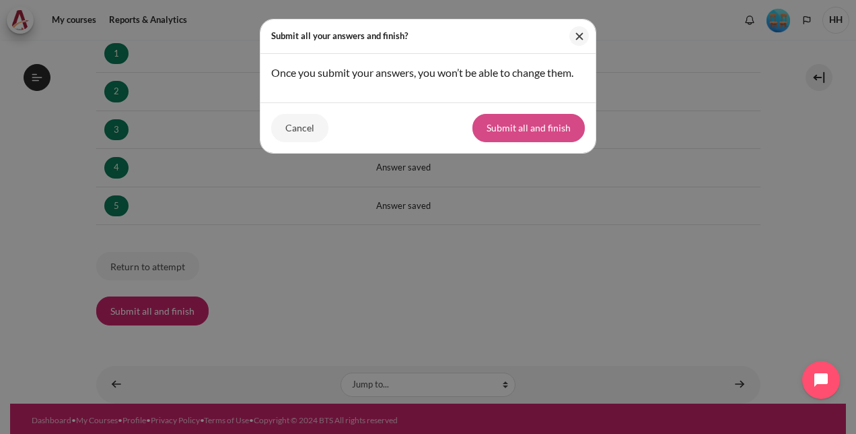
click at [528, 128] on button "Submit all and finish" at bounding box center [529, 128] width 112 height 28
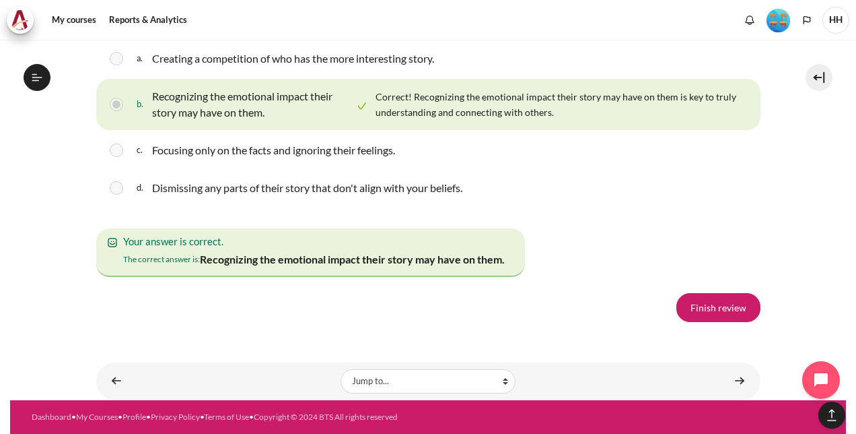
scroll to position [2469, 0]
click at [709, 312] on link "Finish review" at bounding box center [719, 307] width 84 height 28
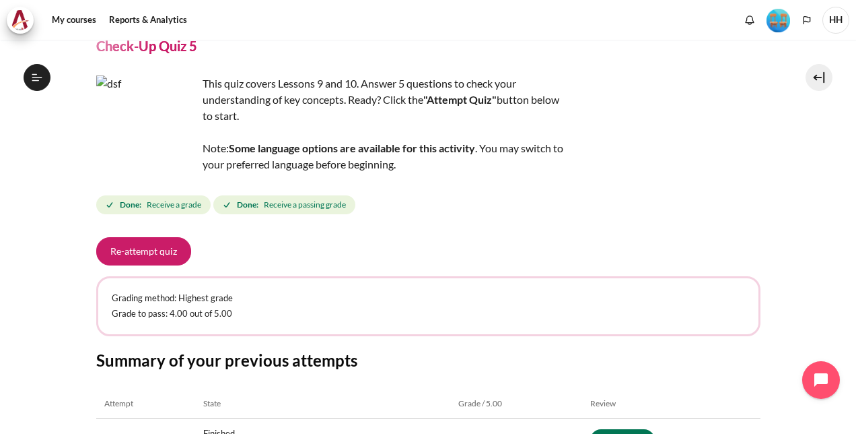
scroll to position [232, 0]
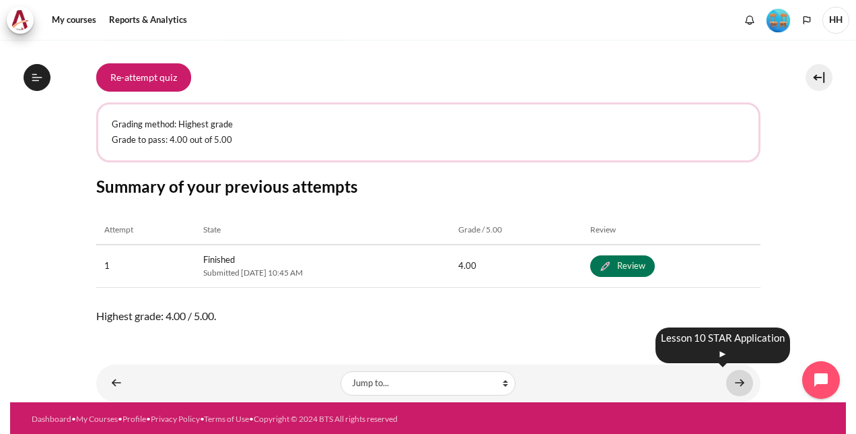
click at [730, 380] on link "Content" at bounding box center [739, 383] width 27 height 26
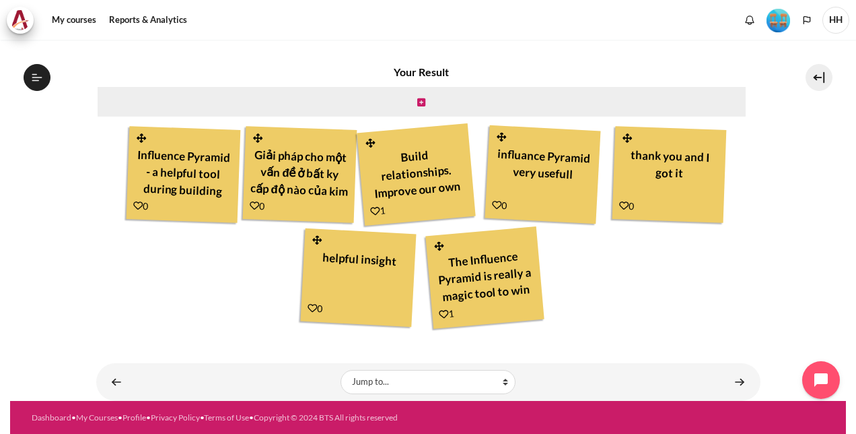
scroll to position [1243, 0]
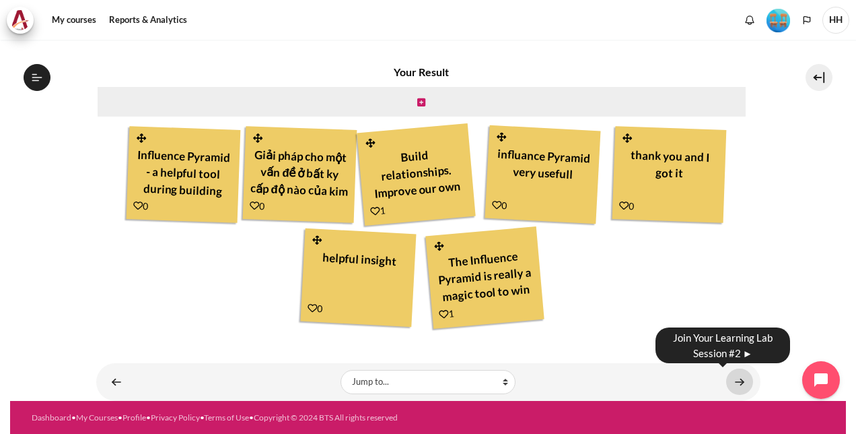
click at [732, 381] on link "Content" at bounding box center [739, 381] width 27 height 26
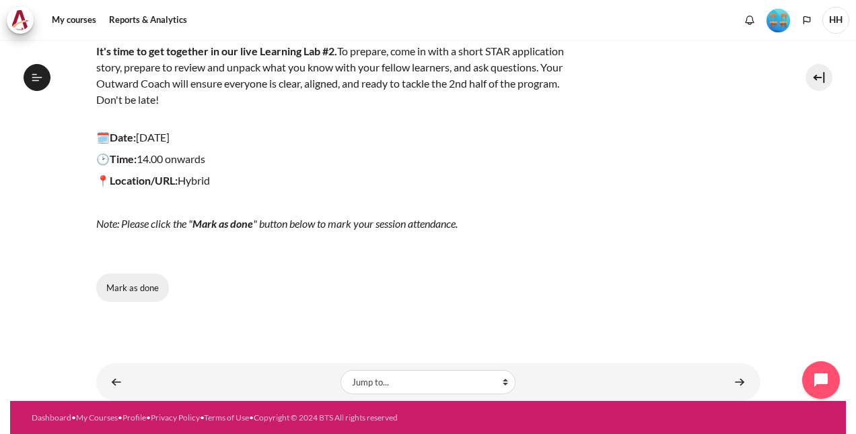
scroll to position [1280, 0]
click at [147, 292] on button "Mark as done" at bounding box center [132, 287] width 73 height 28
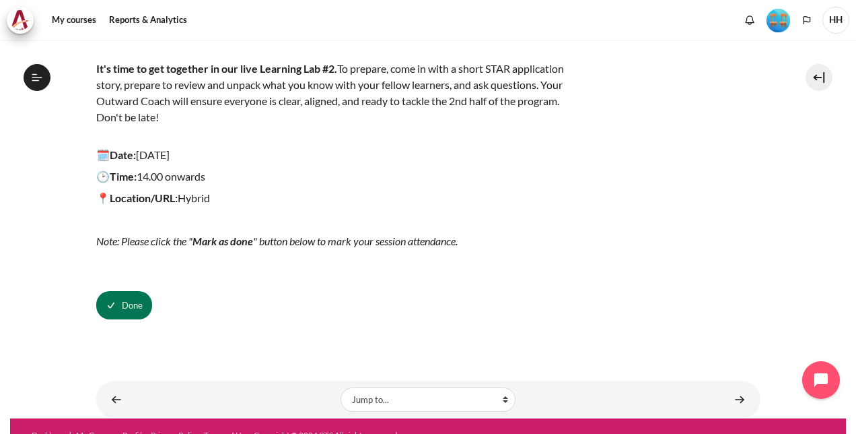
scroll to position [187, 0]
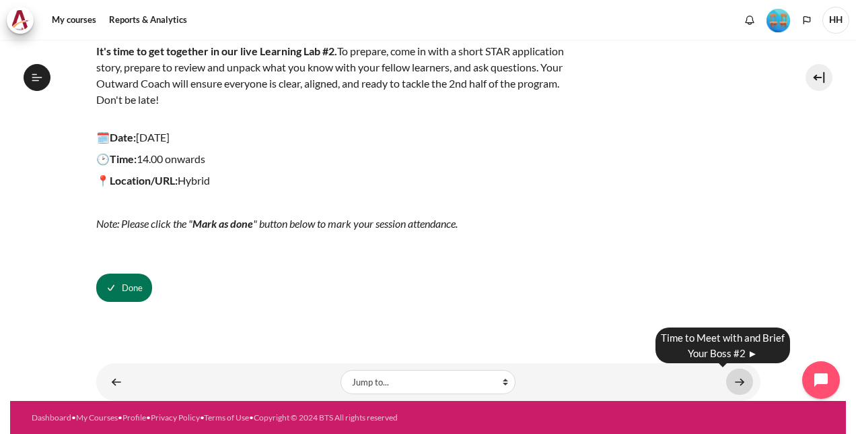
click at [727, 377] on link "Content" at bounding box center [739, 381] width 27 height 26
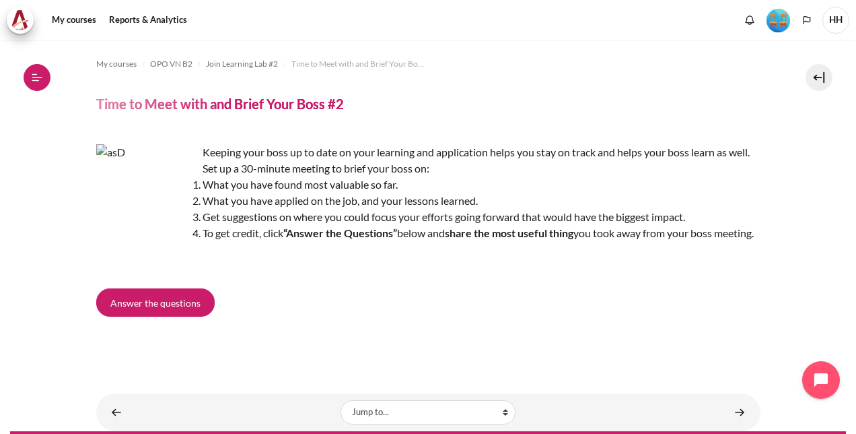
click at [36, 77] on icon at bounding box center [37, 77] width 10 height 1
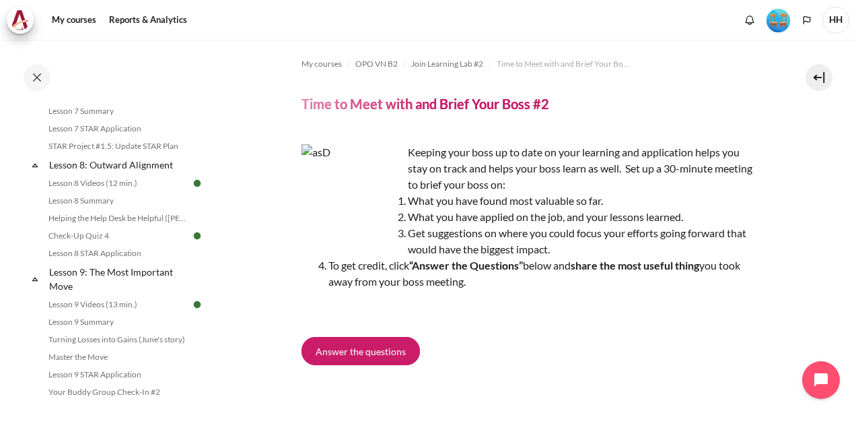
scroll to position [753, 0]
